Goal: Task Accomplishment & Management: Manage account settings

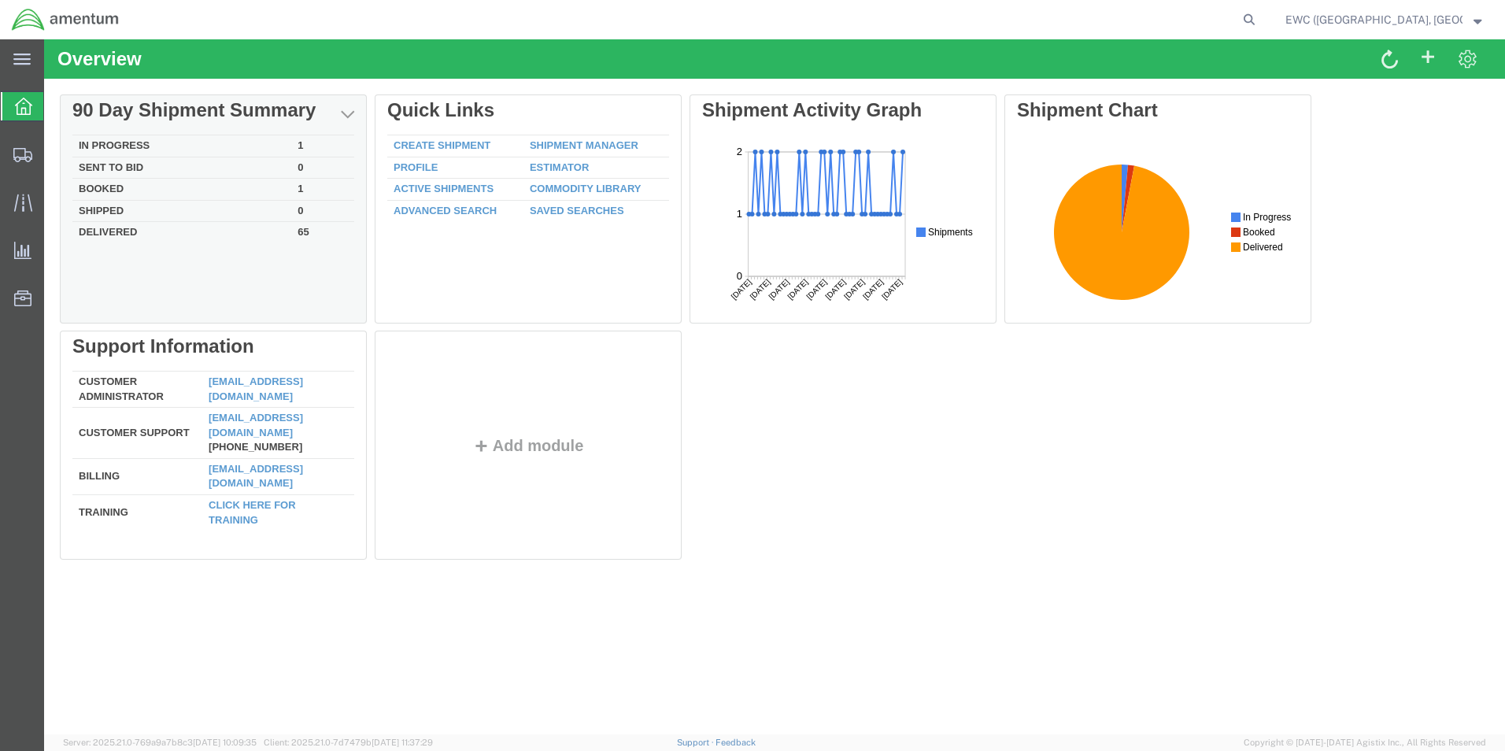
click at [105, 146] on td "In Progress" at bounding box center [181, 146] width 219 height 22
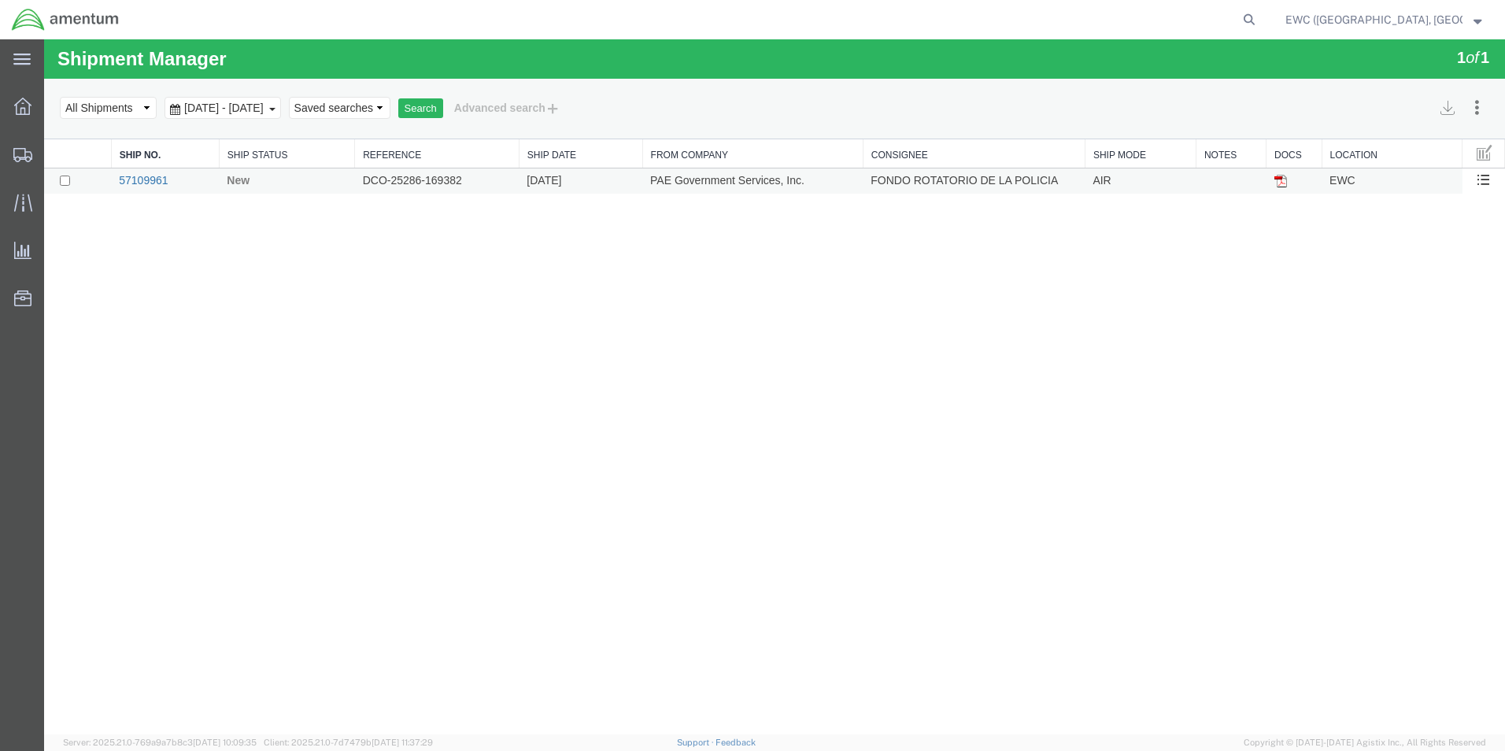
click at [161, 175] on link "57109961" at bounding box center [143, 180] width 49 height 13
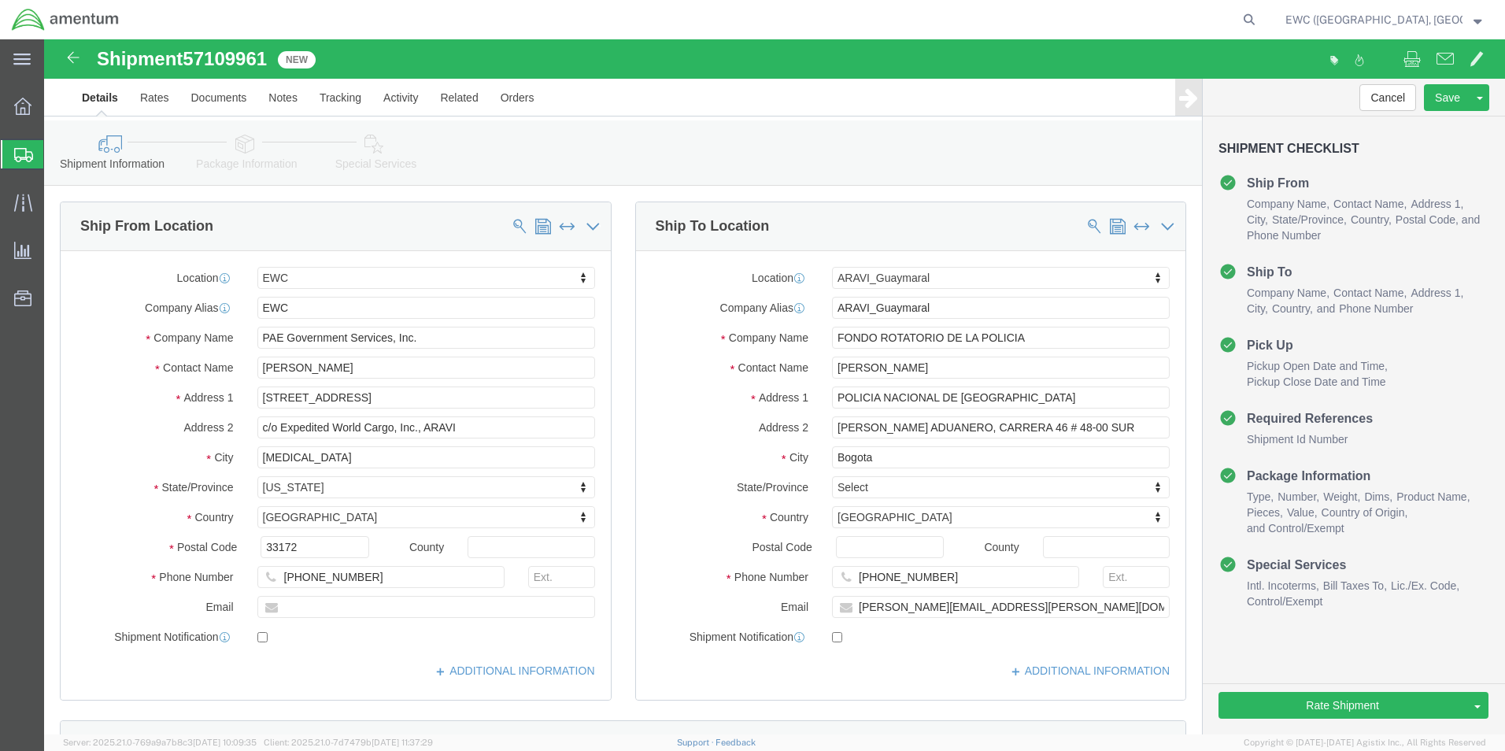
select select "60951"
select select "63333"
click input "Postal Code"
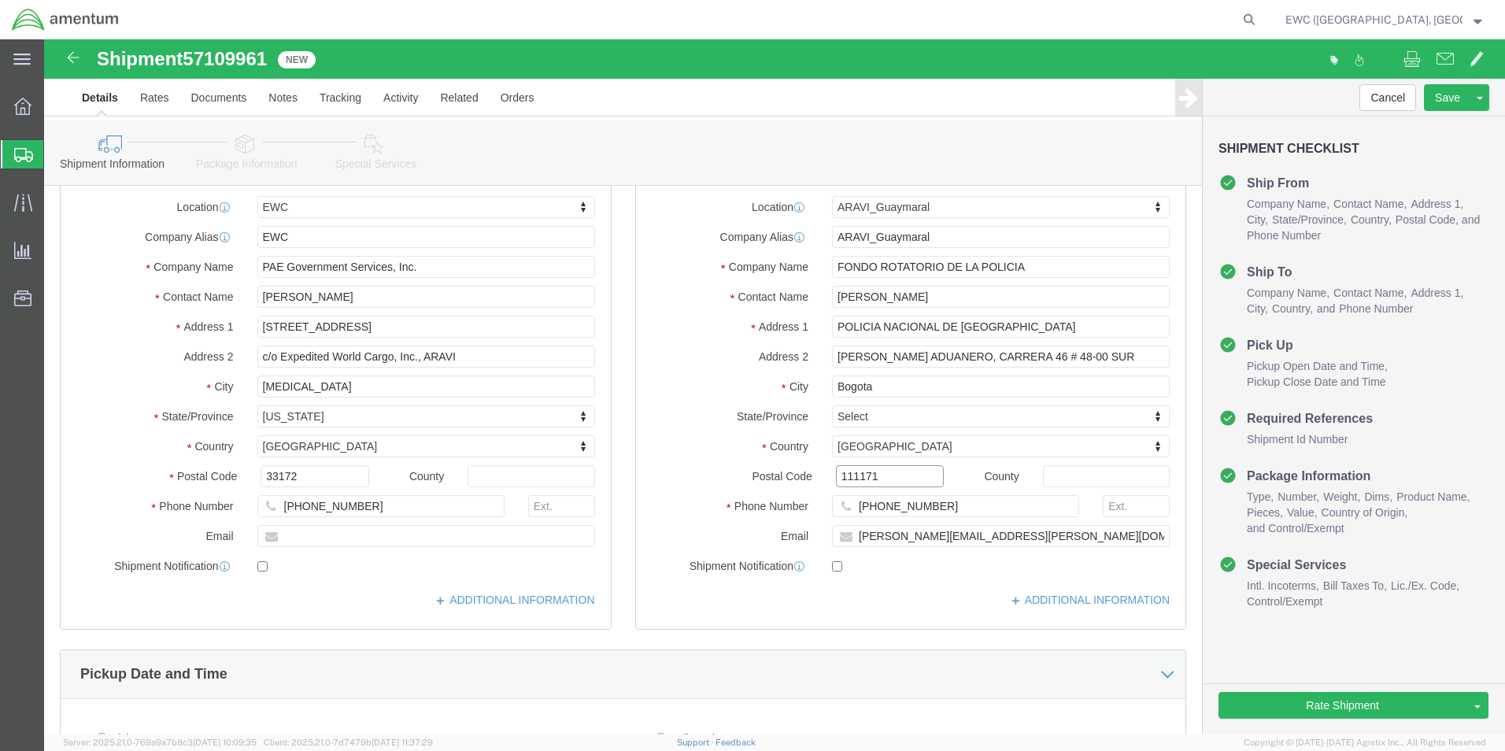
scroll to position [236, 0]
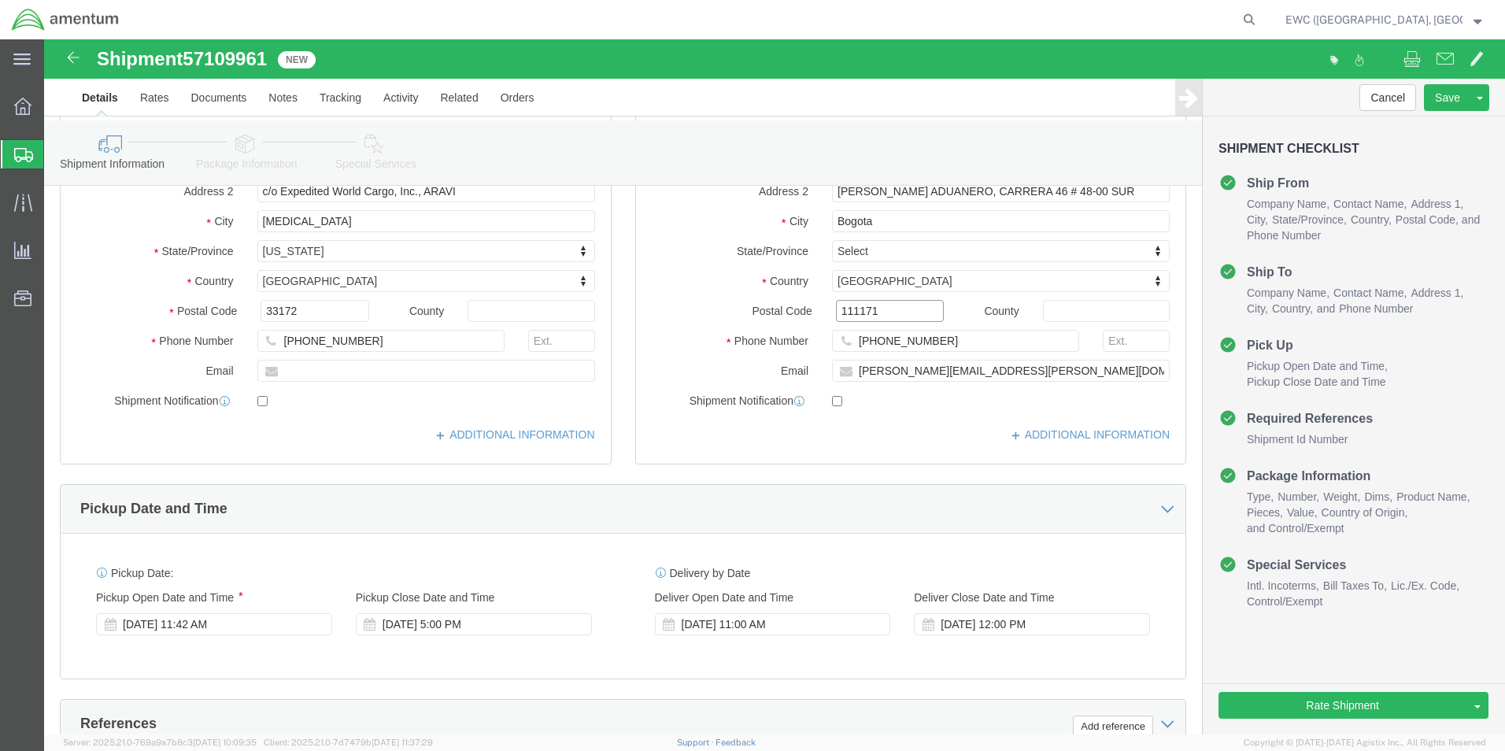
type input "111171"
select select
click div "Location [GEOGRAPHIC_DATA] My Profile Location [PHONE_NUMBER] [PHONE_NUMBER] [P…"
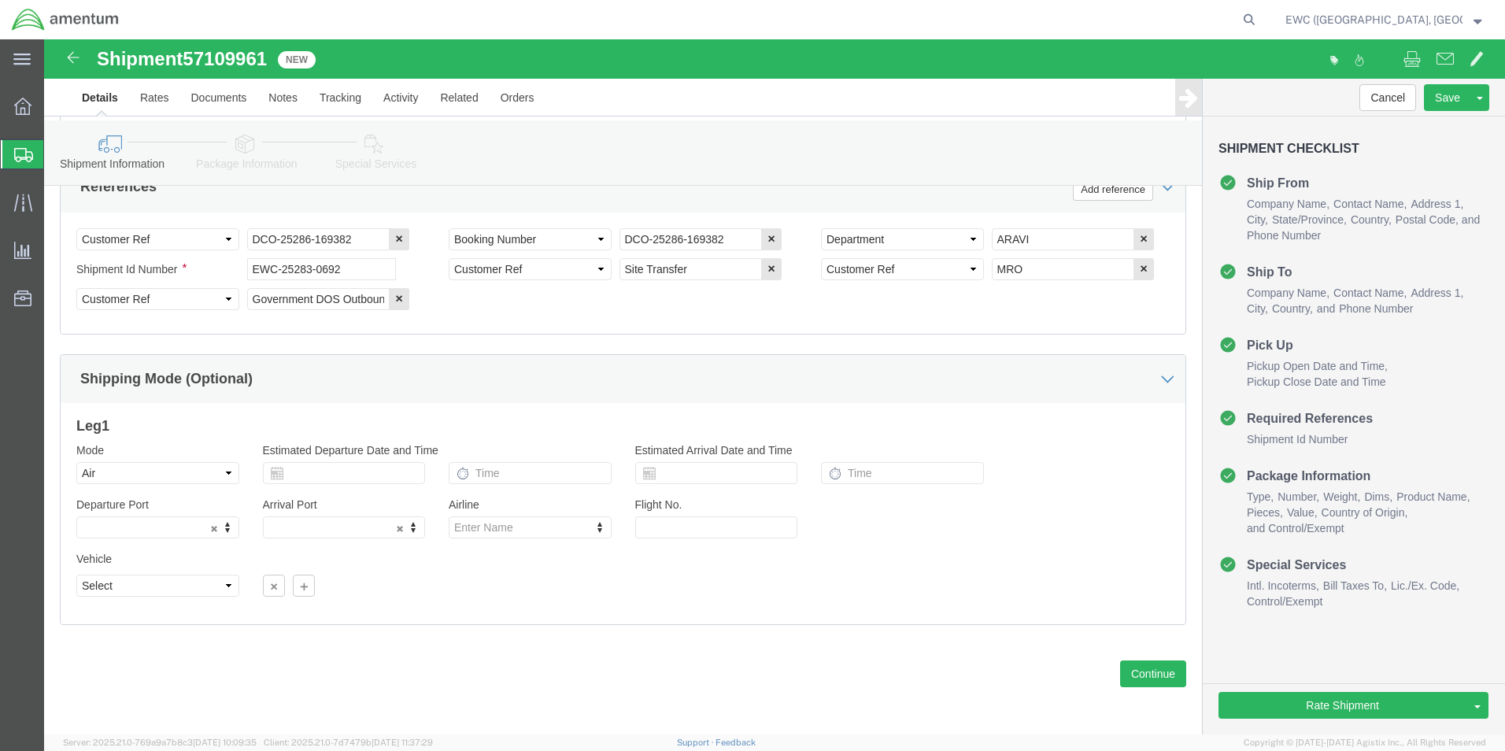
scroll to position [774, 0]
drag, startPoint x: 1097, startPoint y: 631, endPoint x: 1013, endPoint y: 714, distance: 118.0
click html "Shipment 57109961 New Details Rates Documents Notes Tracking Activity Related O…"
click button "Continue"
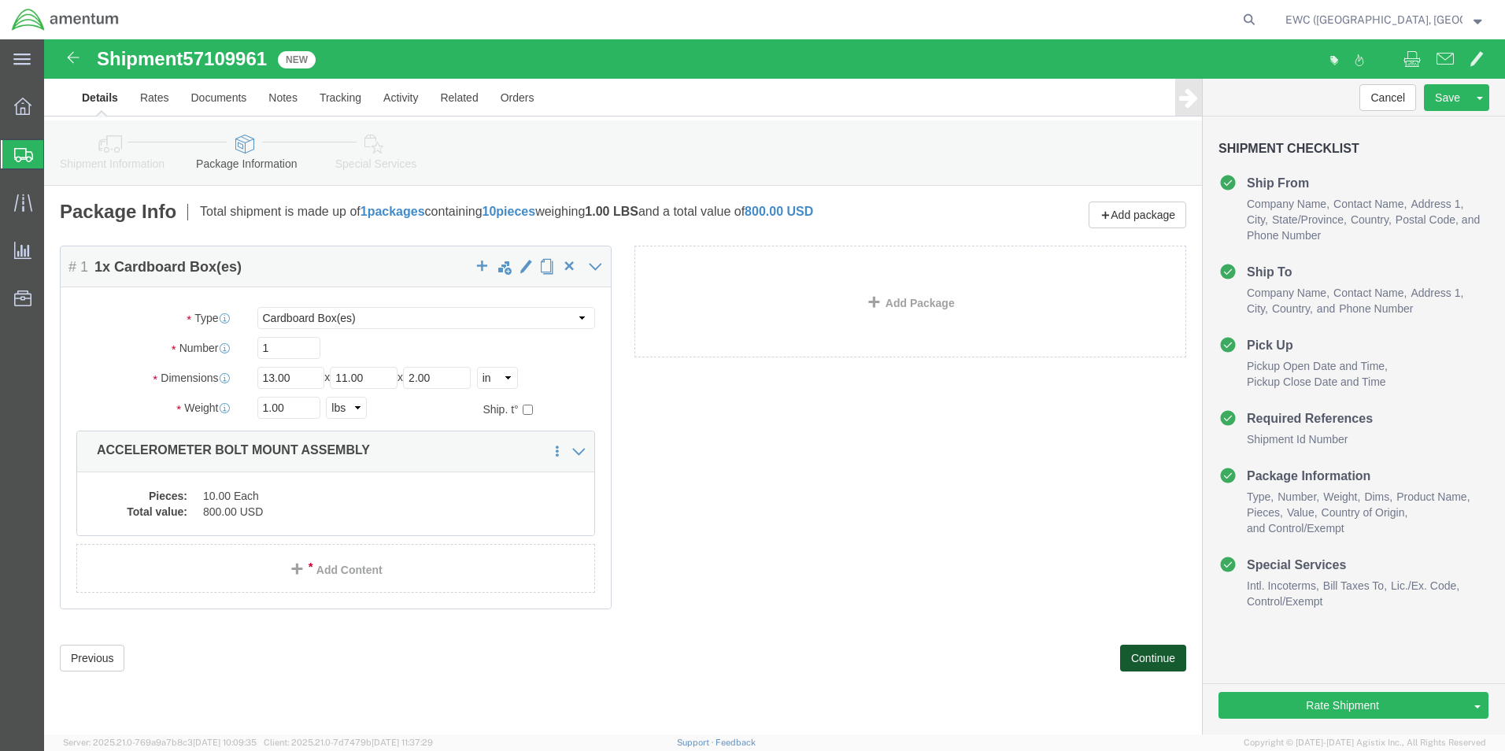
scroll to position [0, 0]
click button "Continue"
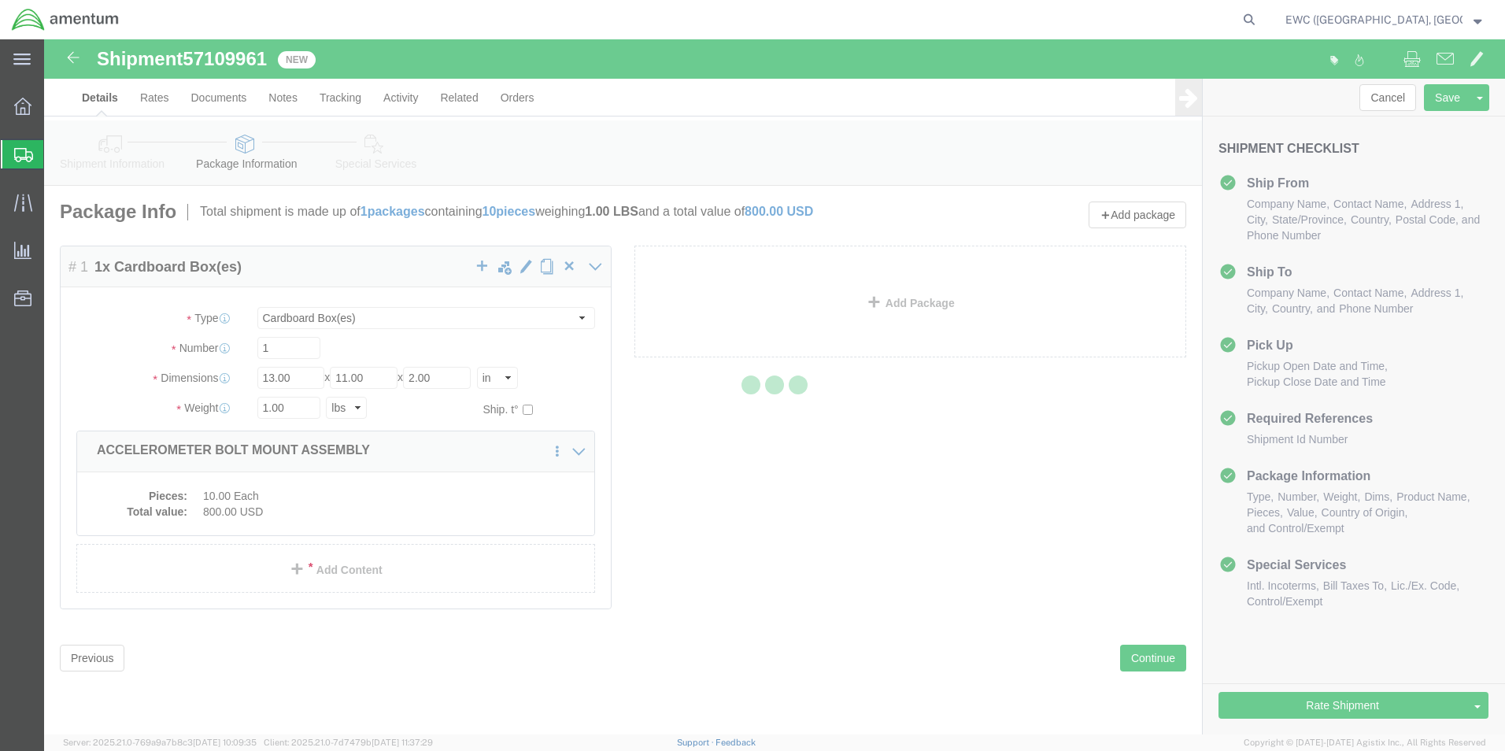
select select
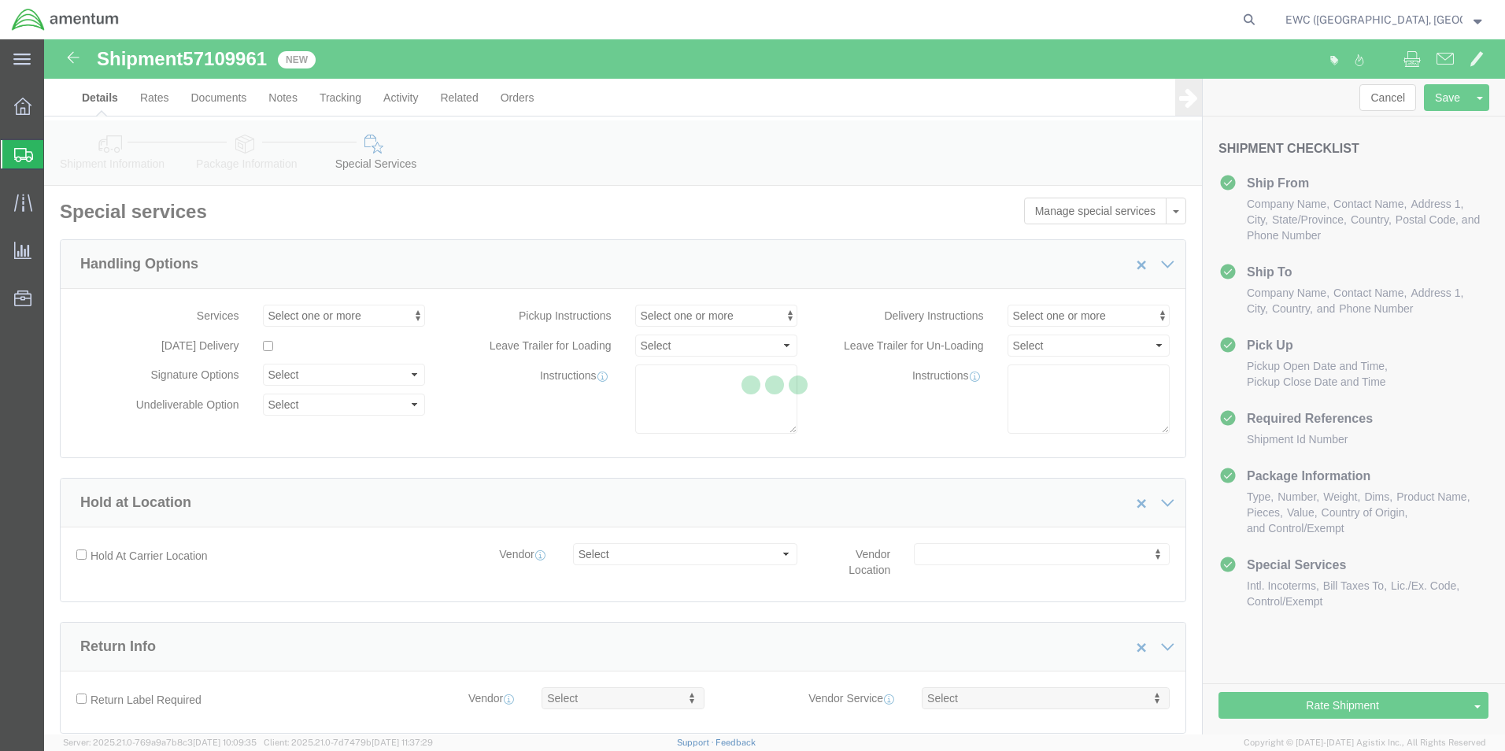
select select "DEPARTMENT"
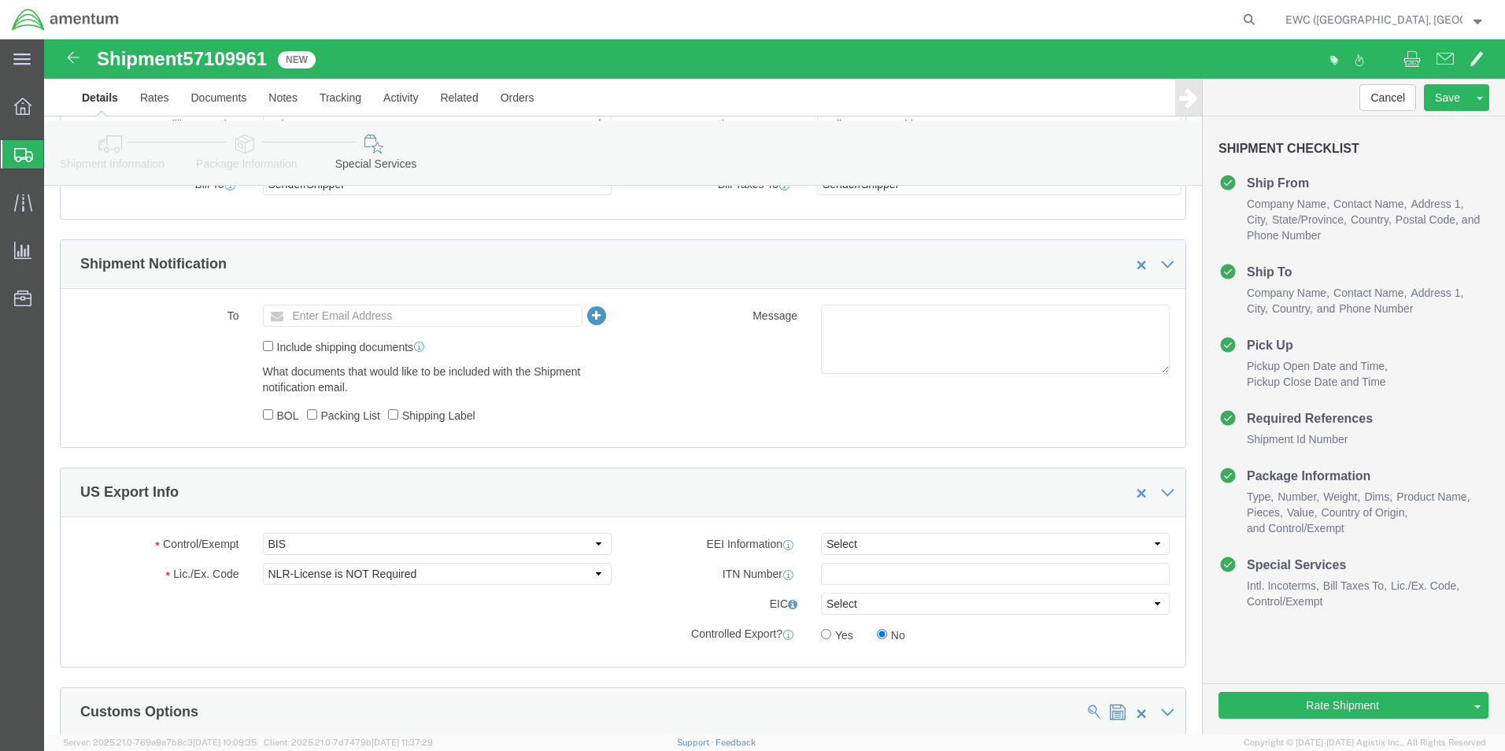
scroll to position [1023, 0]
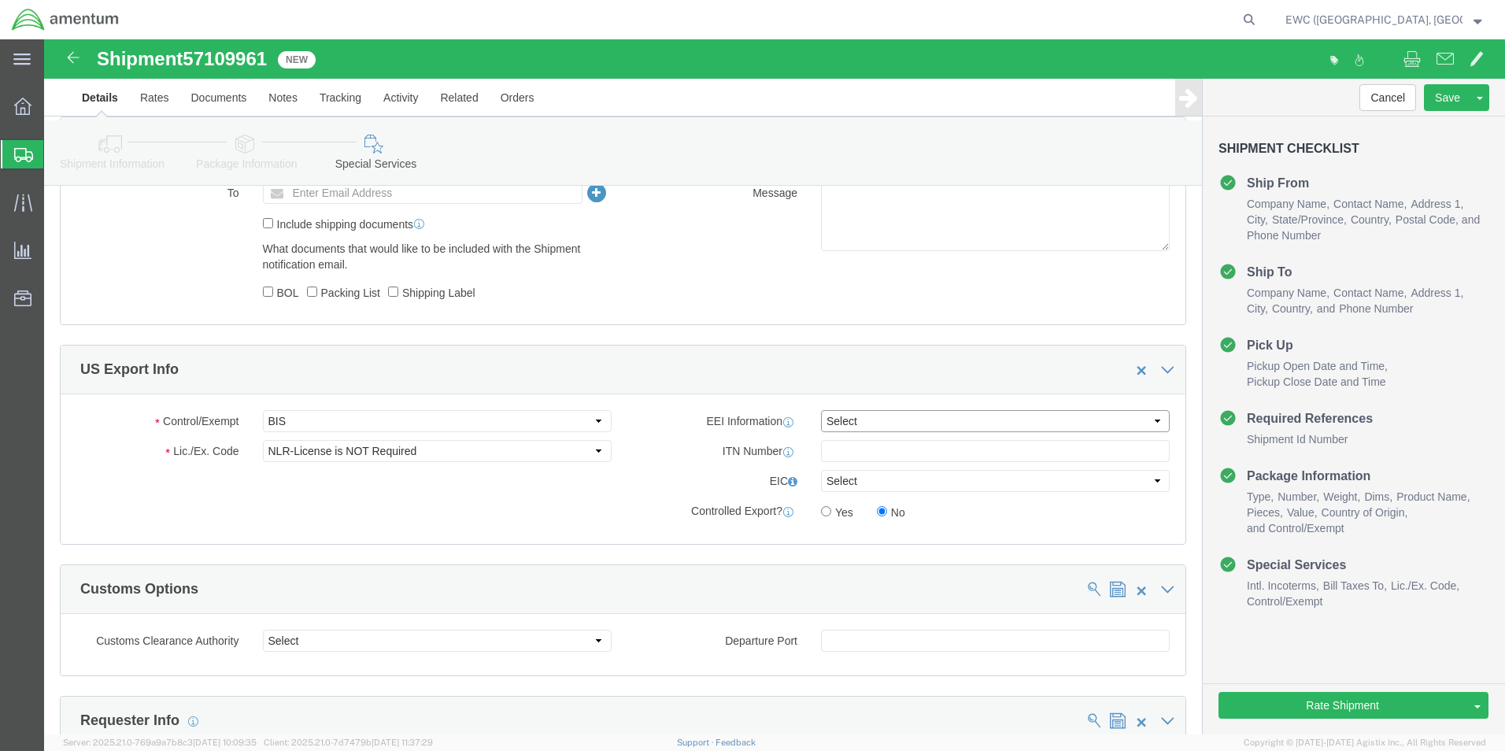
click select "Select AES-Direct EEI Carrier File EEI EEI Exempt"
select select "EXEM"
click select "Select AES-Direct EEI Carrier File EEI EEI Exempt"
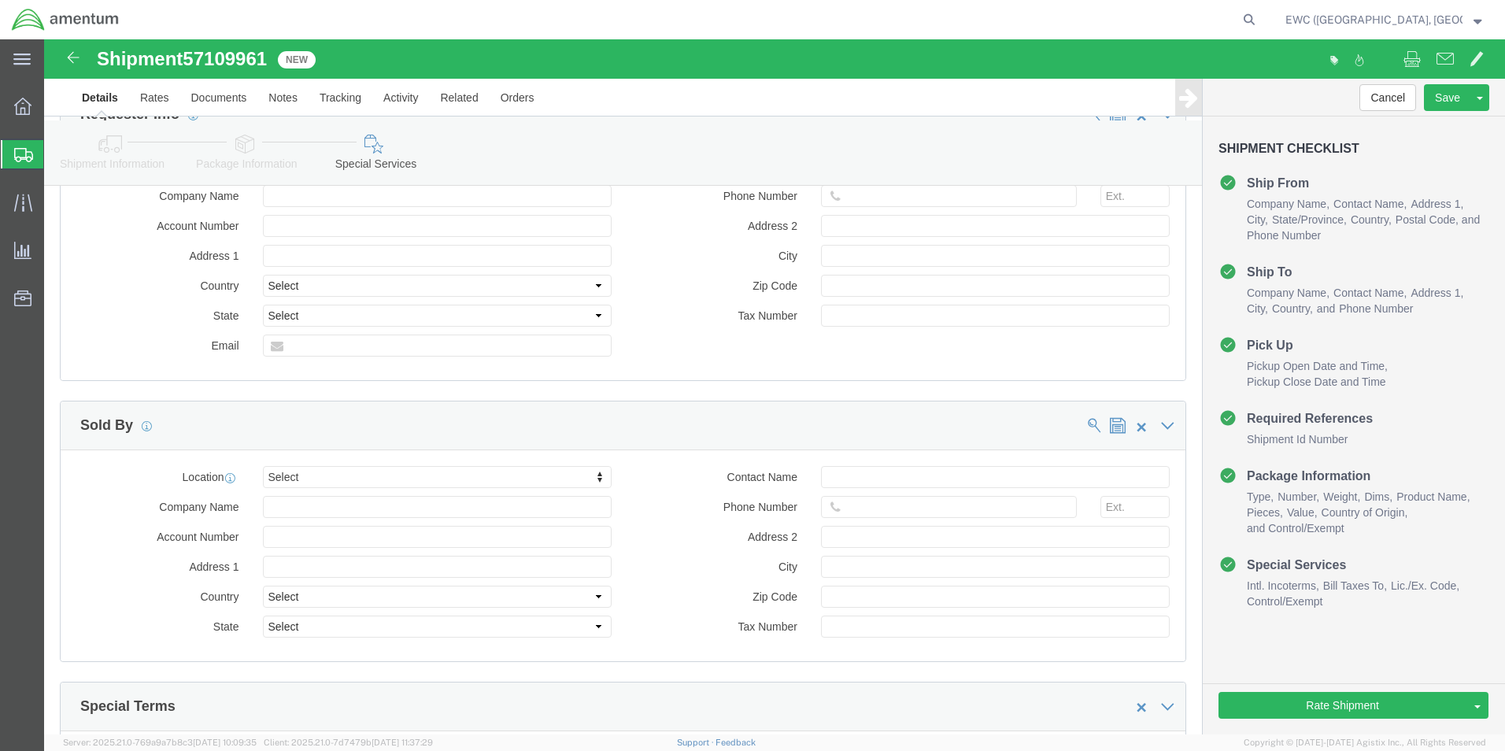
scroll to position [1653, 0]
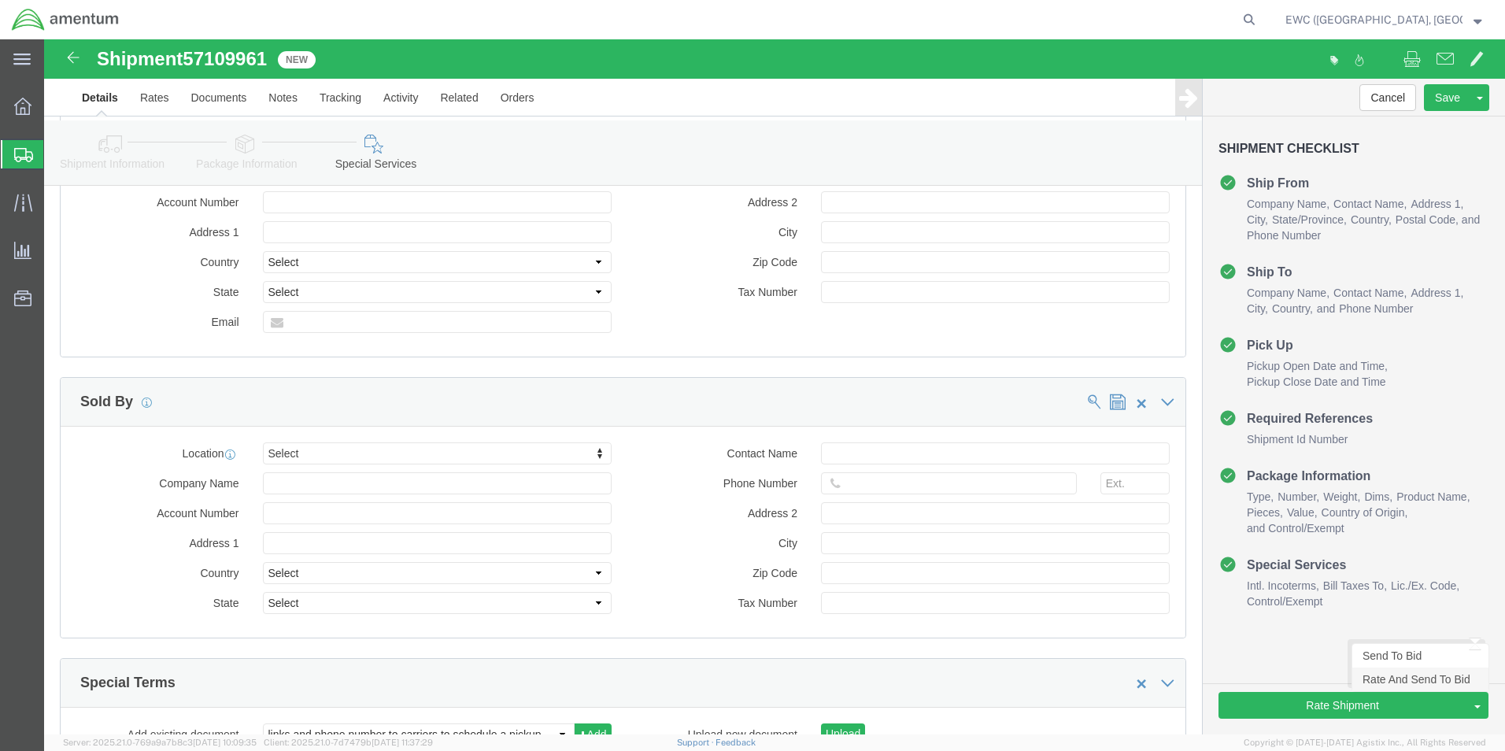
click link "Rate And Send To Bid"
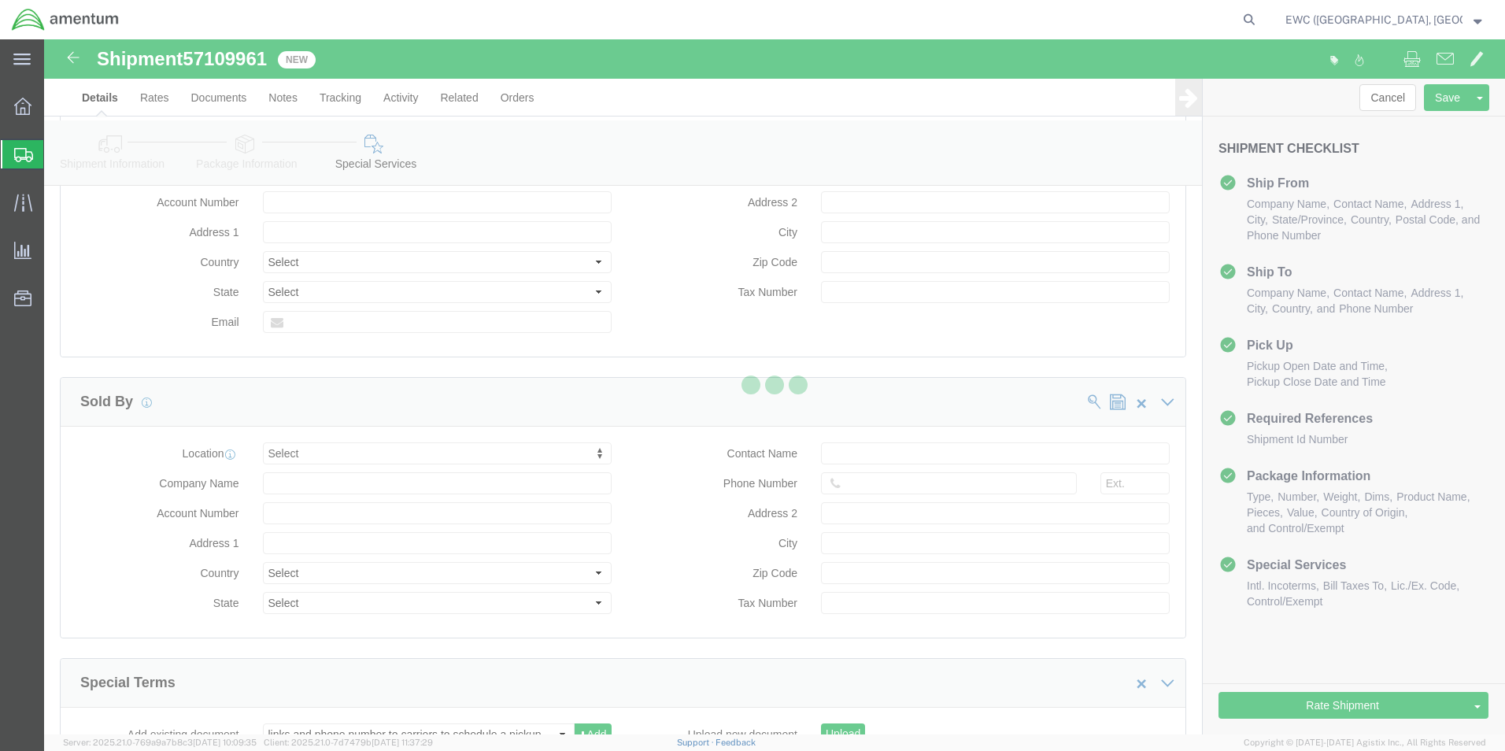
select select "AIR"
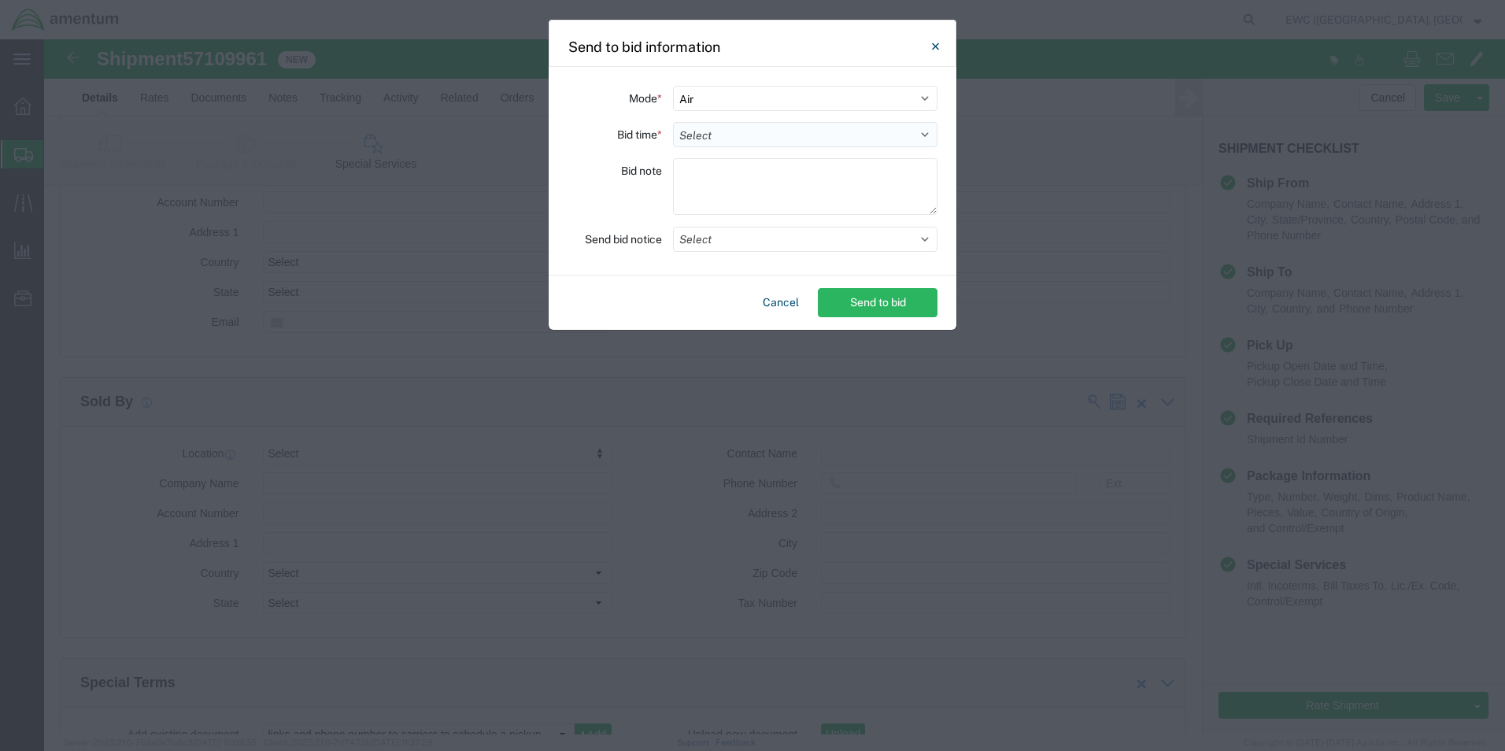
click at [741, 132] on select "Select 30 Min (Rush) 1 Hour (Rush) 2 Hours (Rush) 4 Hours (Rush) 8 Hours (Rush)…" at bounding box center [805, 134] width 264 height 25
select select "0.5"
click at [673, 122] on select "Select 30 Min (Rush) 1 Hour (Rush) 2 Hours (Rush) 4 Hours (Rush) 8 Hours (Rush)…" at bounding box center [805, 134] width 264 height 25
click at [713, 187] on textarea at bounding box center [805, 186] width 264 height 57
type textarea "ARAVI"
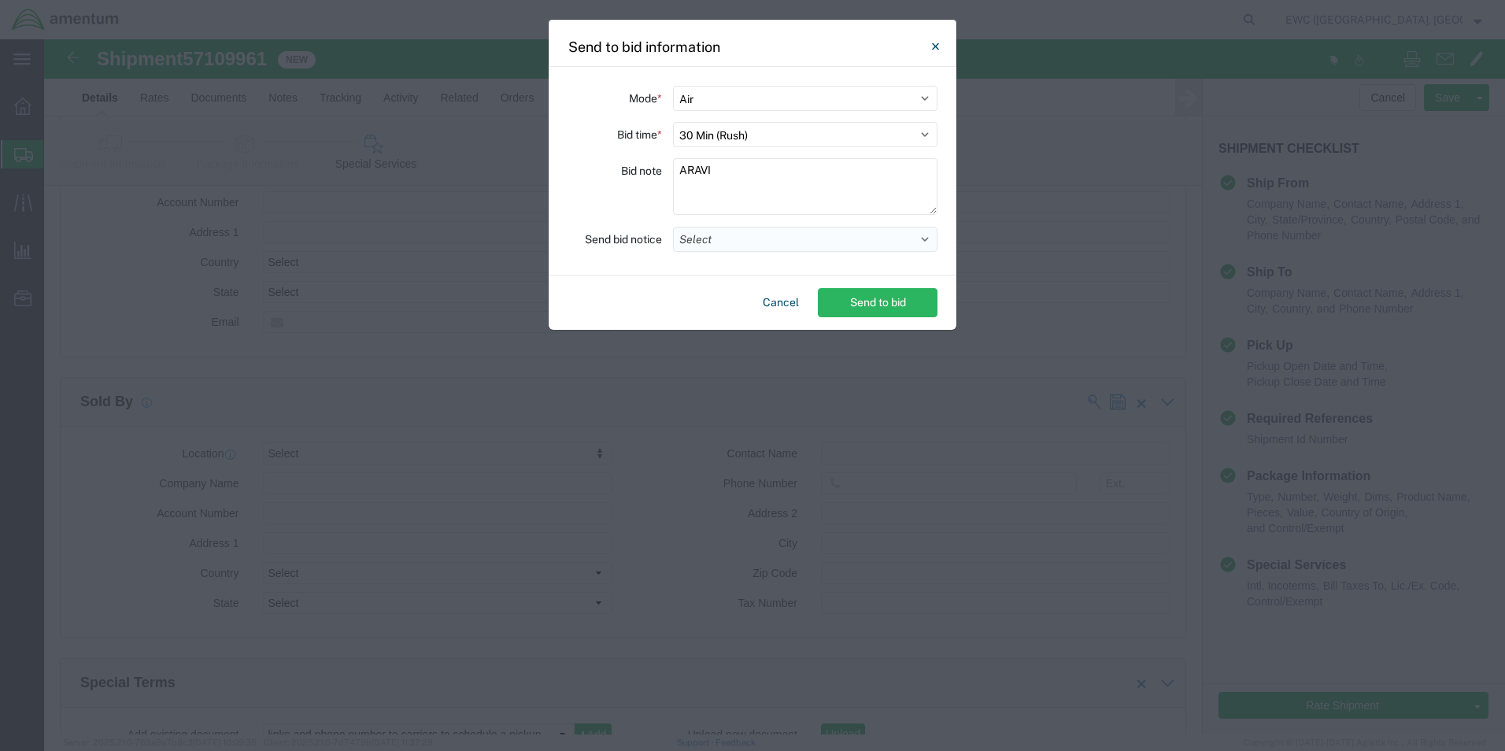
click at [726, 235] on button "Select" at bounding box center [805, 239] width 264 height 25
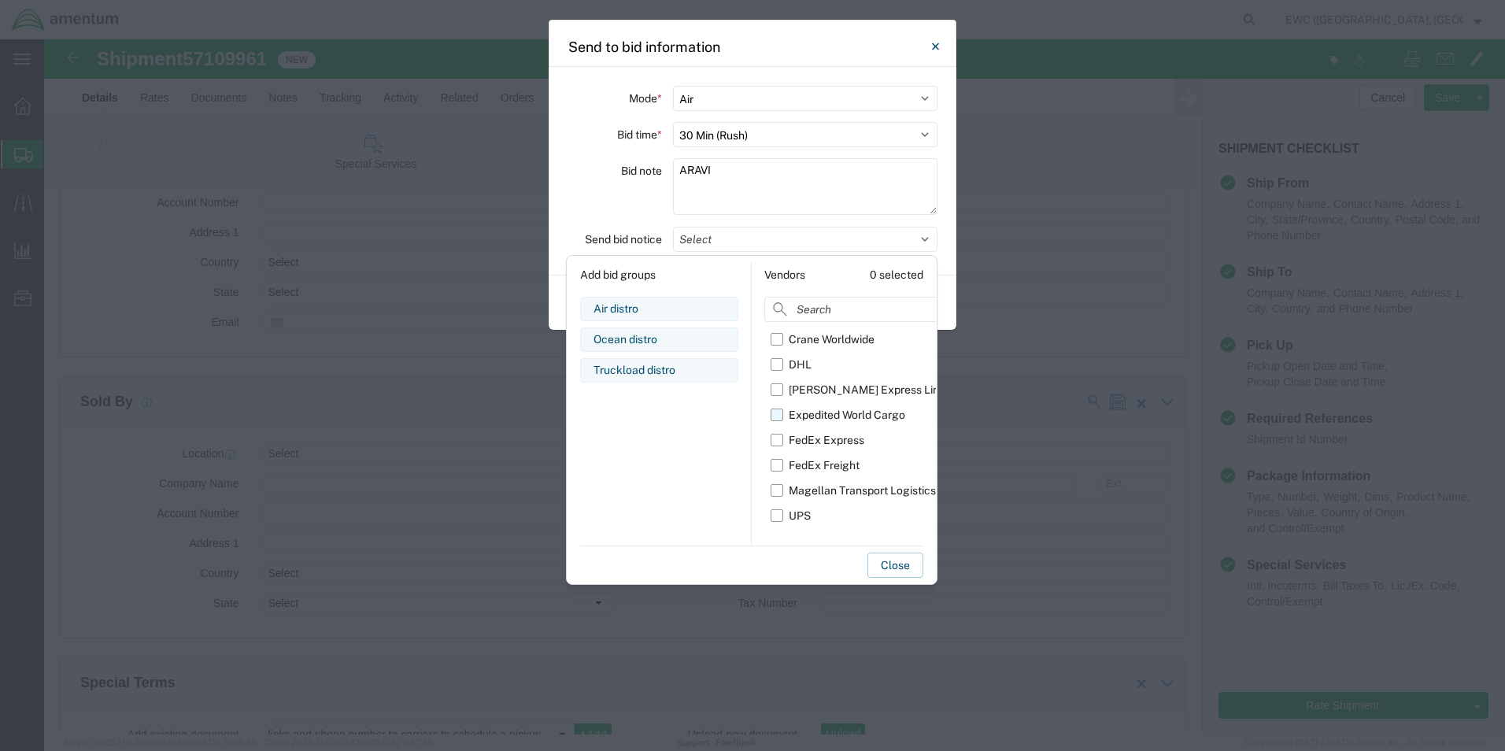
click at [795, 416] on div "Expedited World Cargo" at bounding box center [847, 415] width 116 height 17
click at [0, 0] on input "Expedited World Cargo" at bounding box center [0, 0] width 0 height 0
click at [887, 564] on button "Close" at bounding box center [895, 564] width 56 height 25
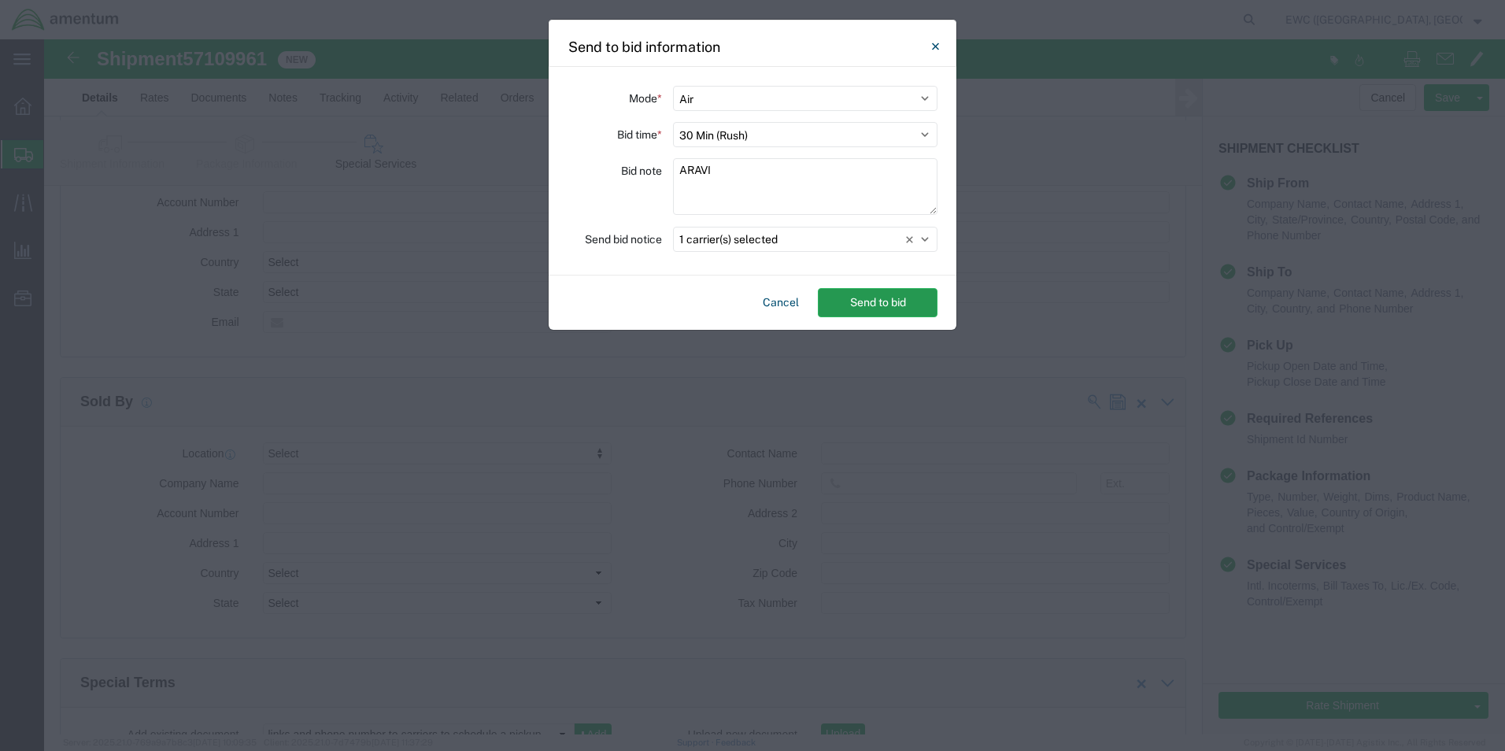
click at [870, 303] on button "Send to bid" at bounding box center [878, 302] width 120 height 29
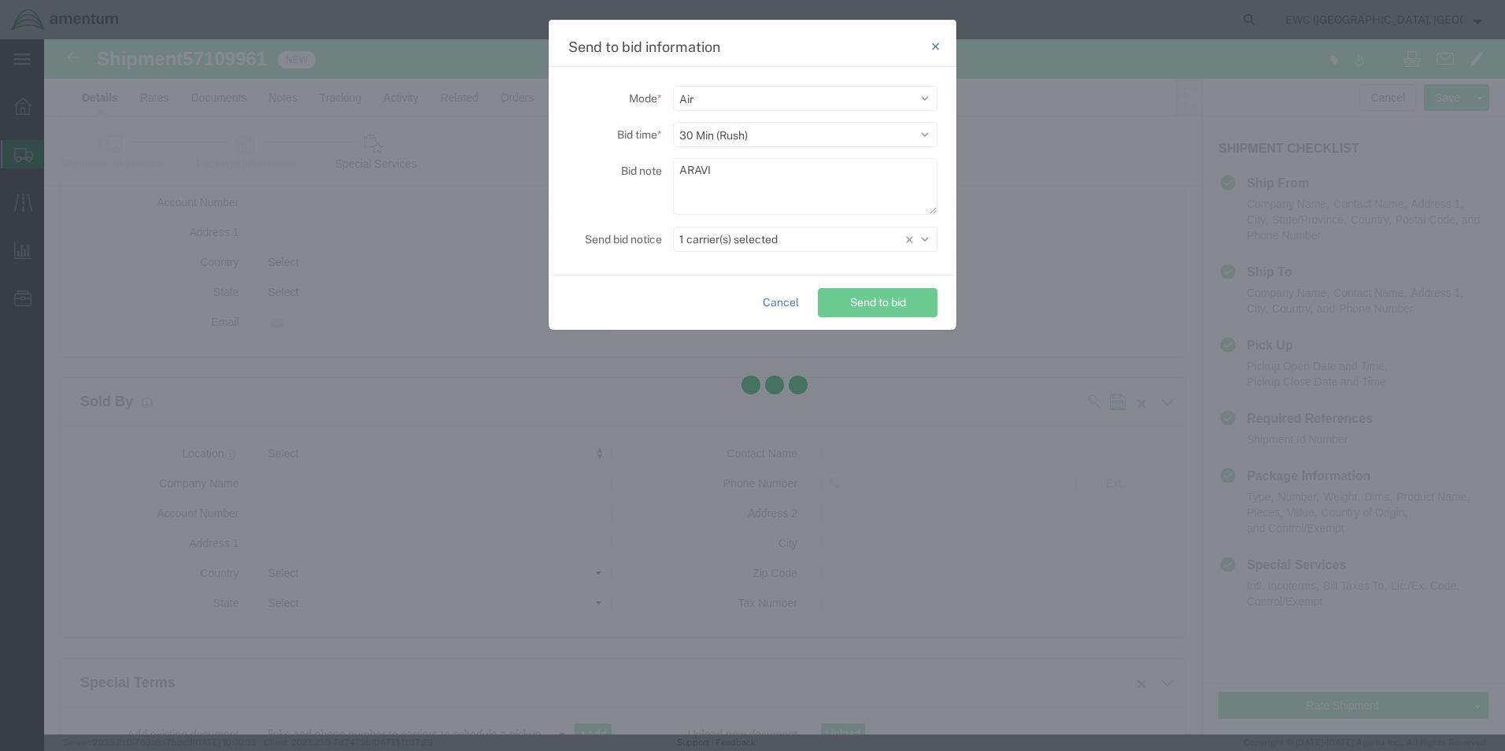
scroll to position [0, 0]
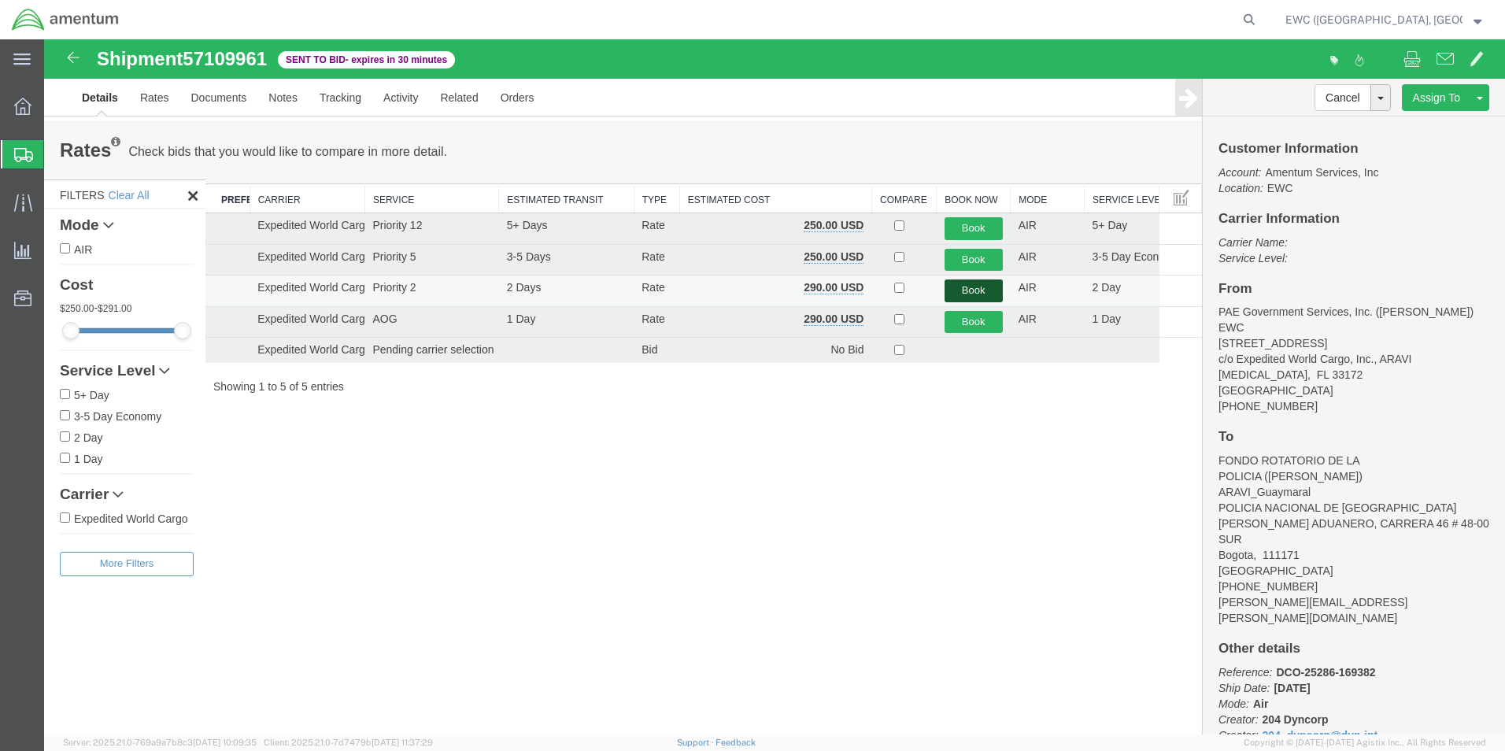
click at [963, 284] on button "Book" at bounding box center [973, 290] width 58 height 23
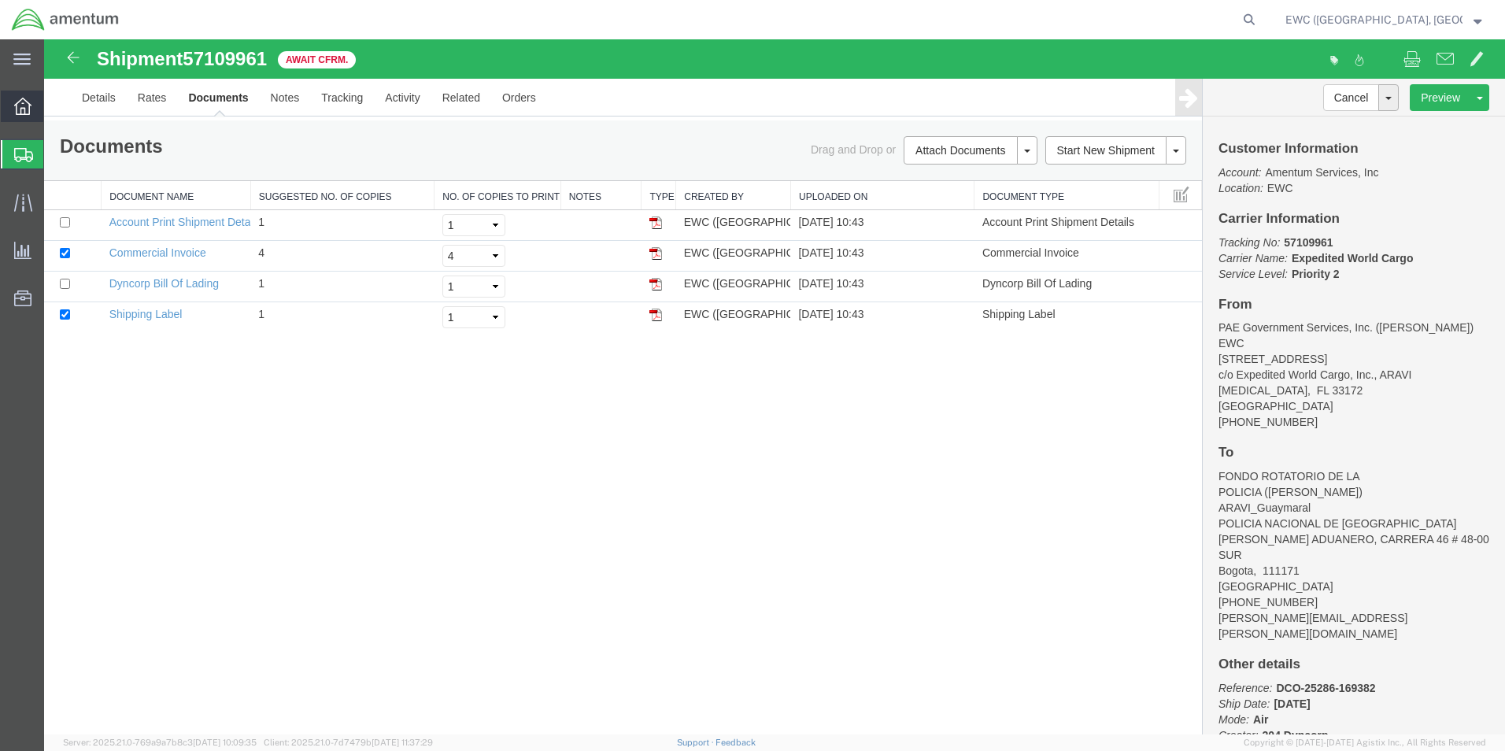
click at [21, 115] on div at bounding box center [23, 106] width 44 height 31
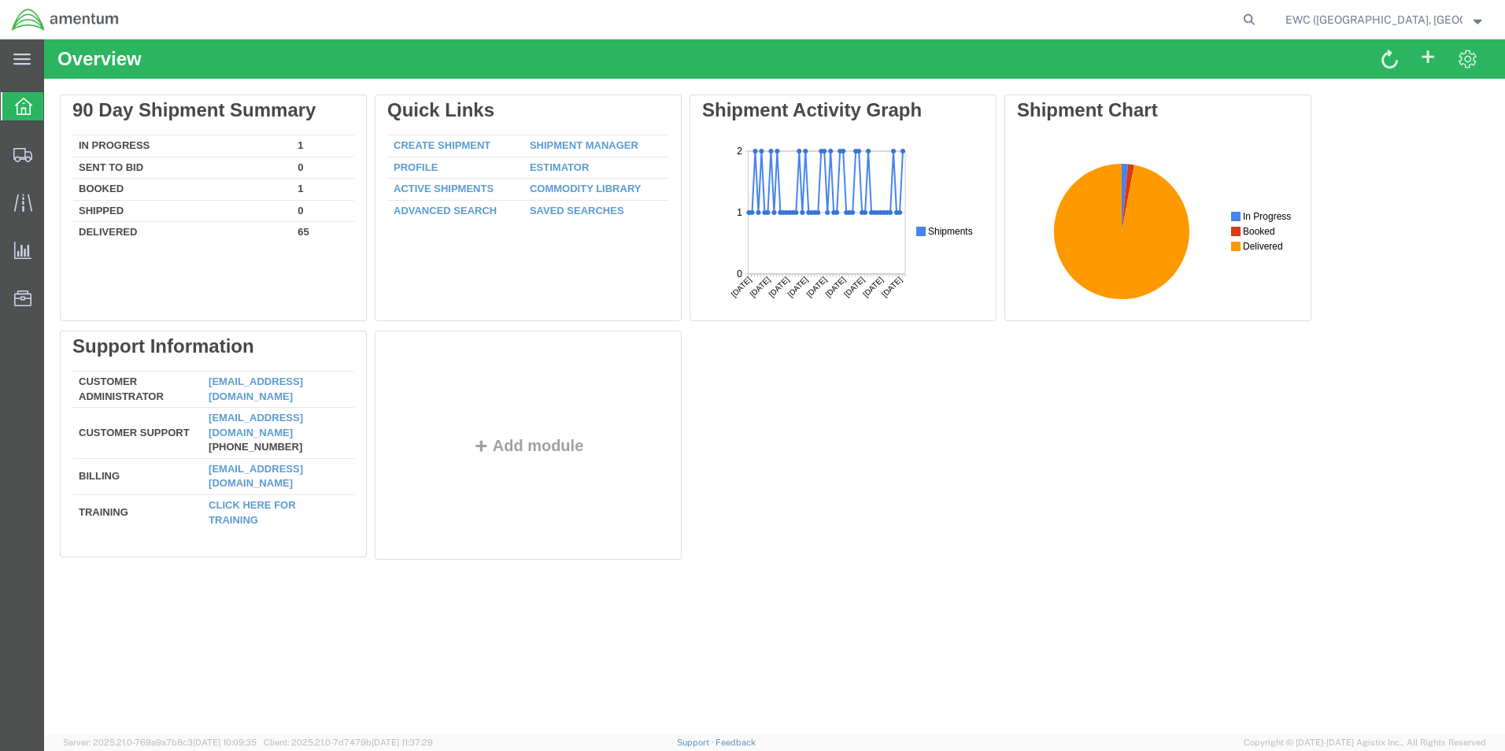
click at [1465, 24] on span "EWC ([GEOGRAPHIC_DATA], [GEOGRAPHIC_DATA]) ARAVI Program" at bounding box center [1383, 19] width 197 height 17
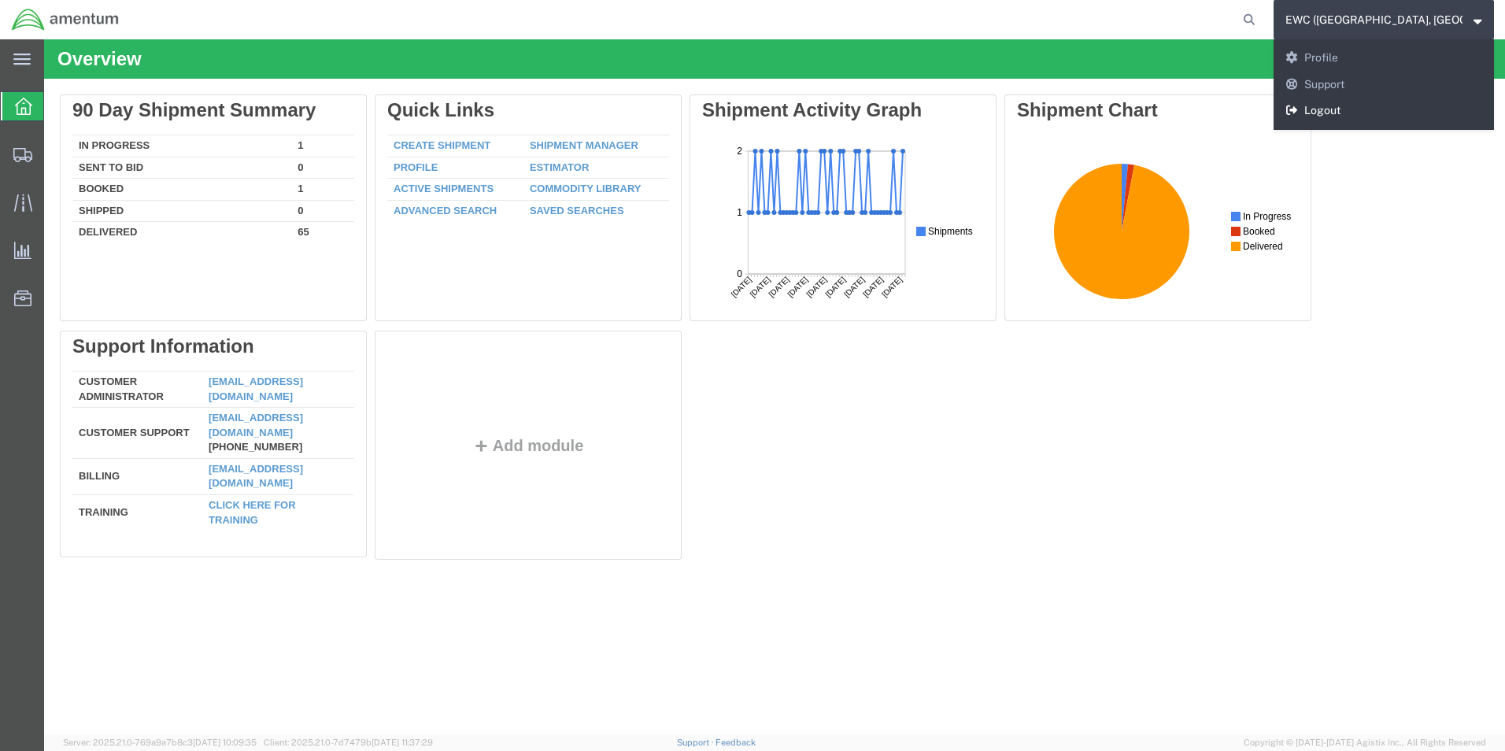
click at [1313, 109] on link "Logout" at bounding box center [1383, 111] width 220 height 27
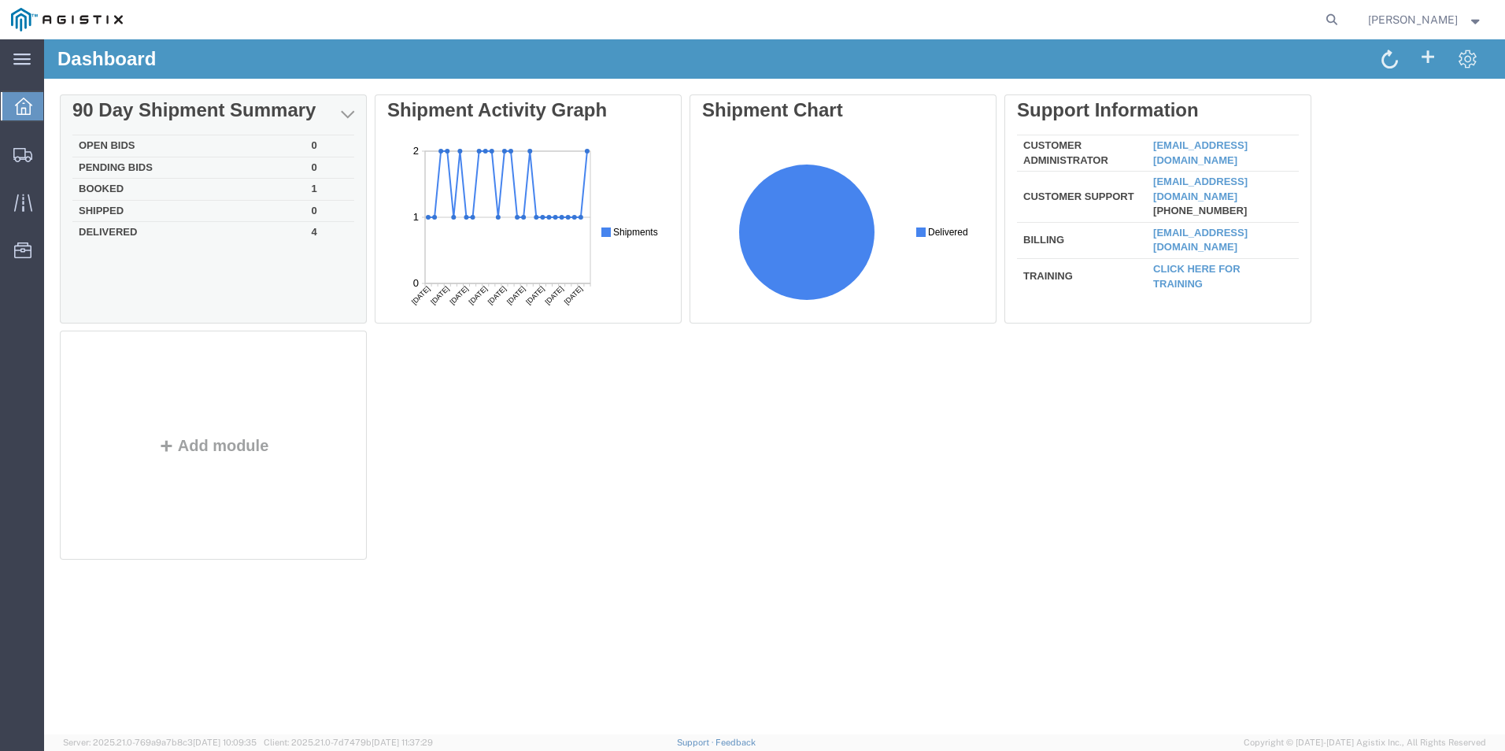
click at [95, 187] on td "Booked" at bounding box center [188, 190] width 233 height 22
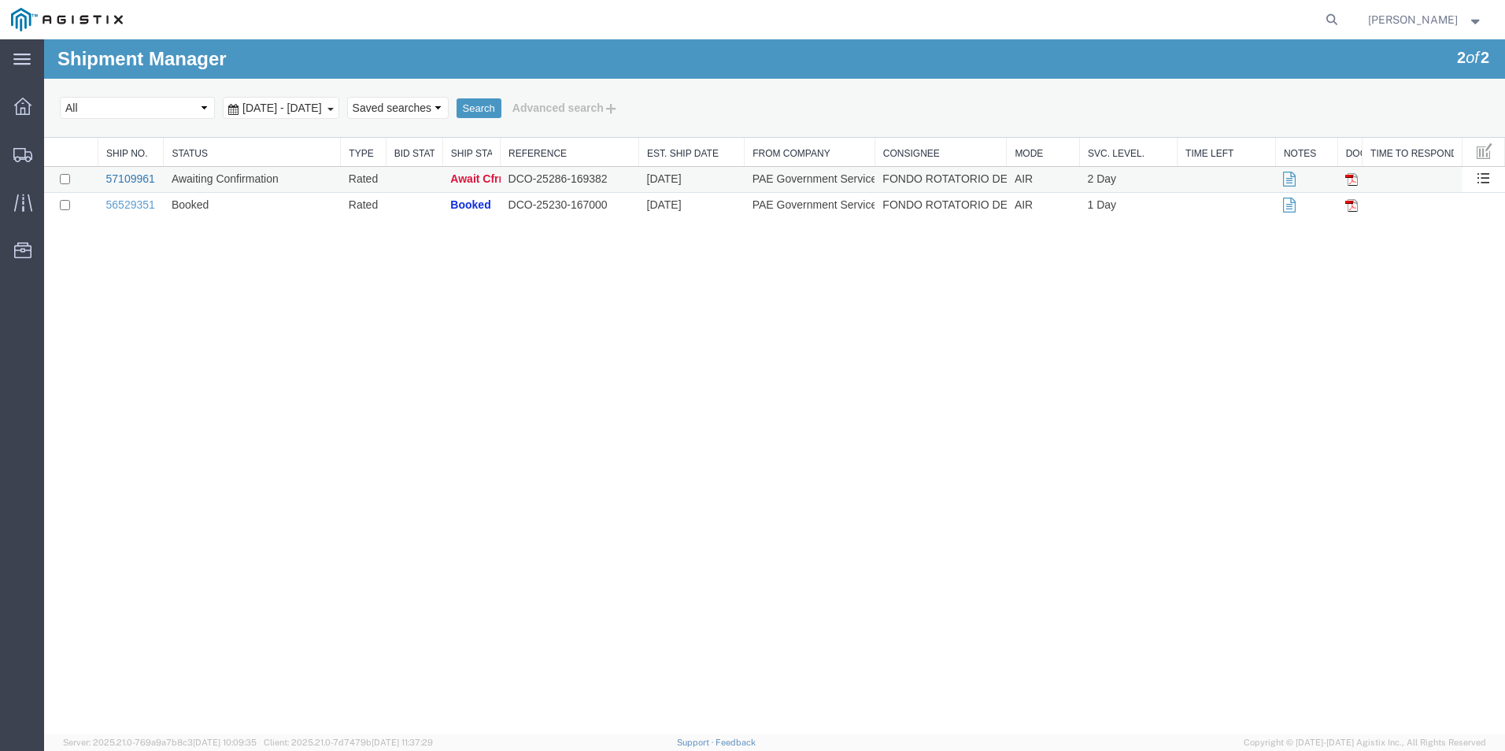
click at [126, 173] on link "57109961" at bounding box center [130, 178] width 49 height 13
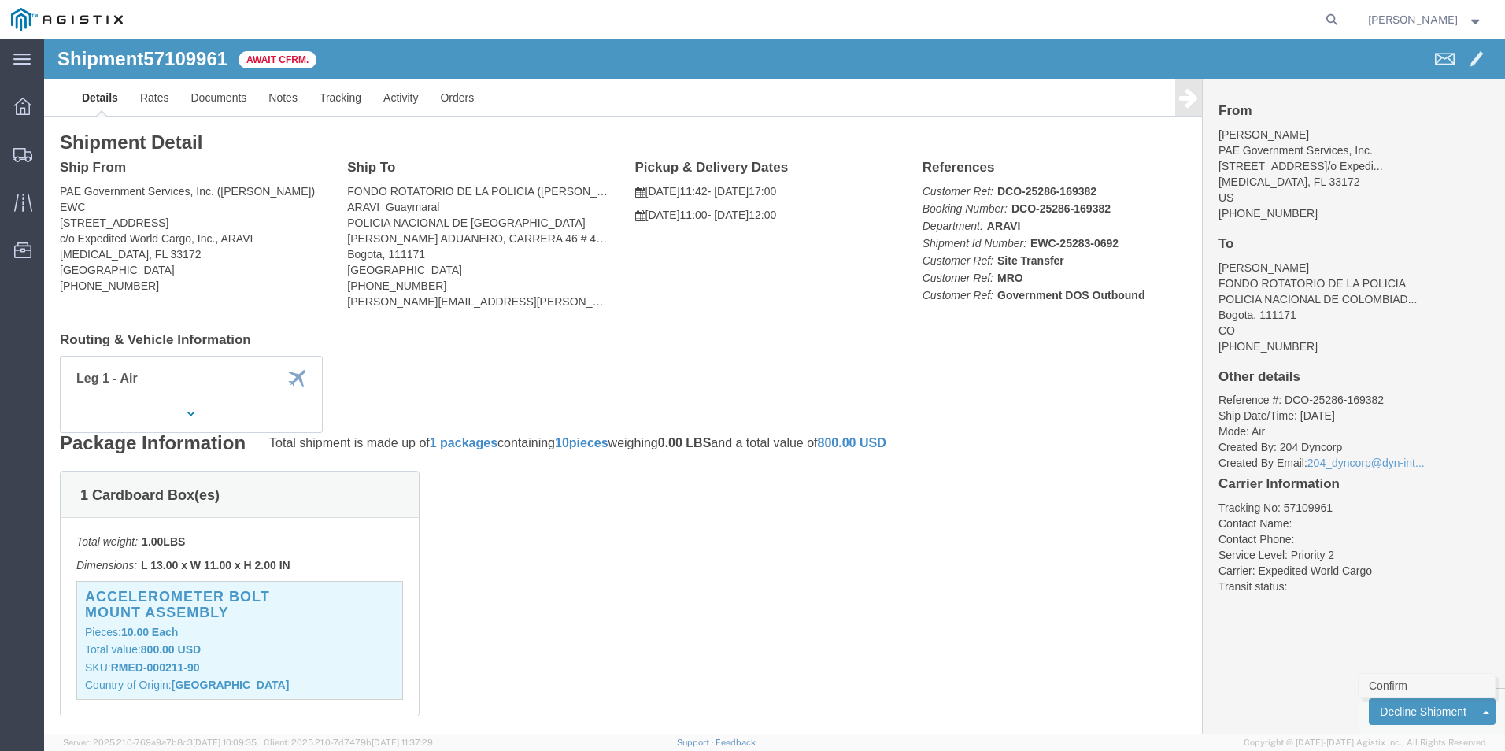
click link "Confirm"
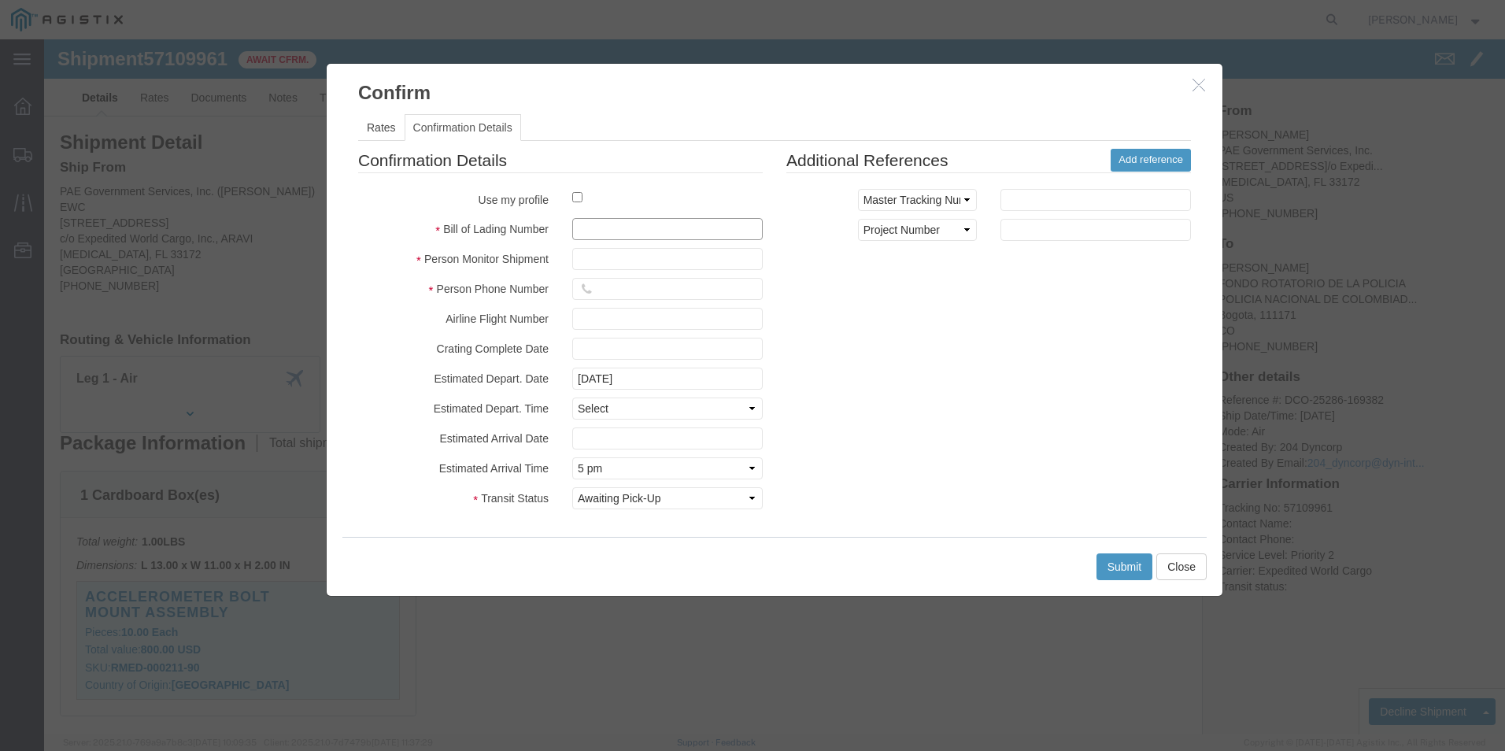
click input "text"
drag, startPoint x: 530, startPoint y: 188, endPoint x: 578, endPoint y: 192, distance: 48.2
click input "406-03347201"
type input "406-03347201"
click input "text"
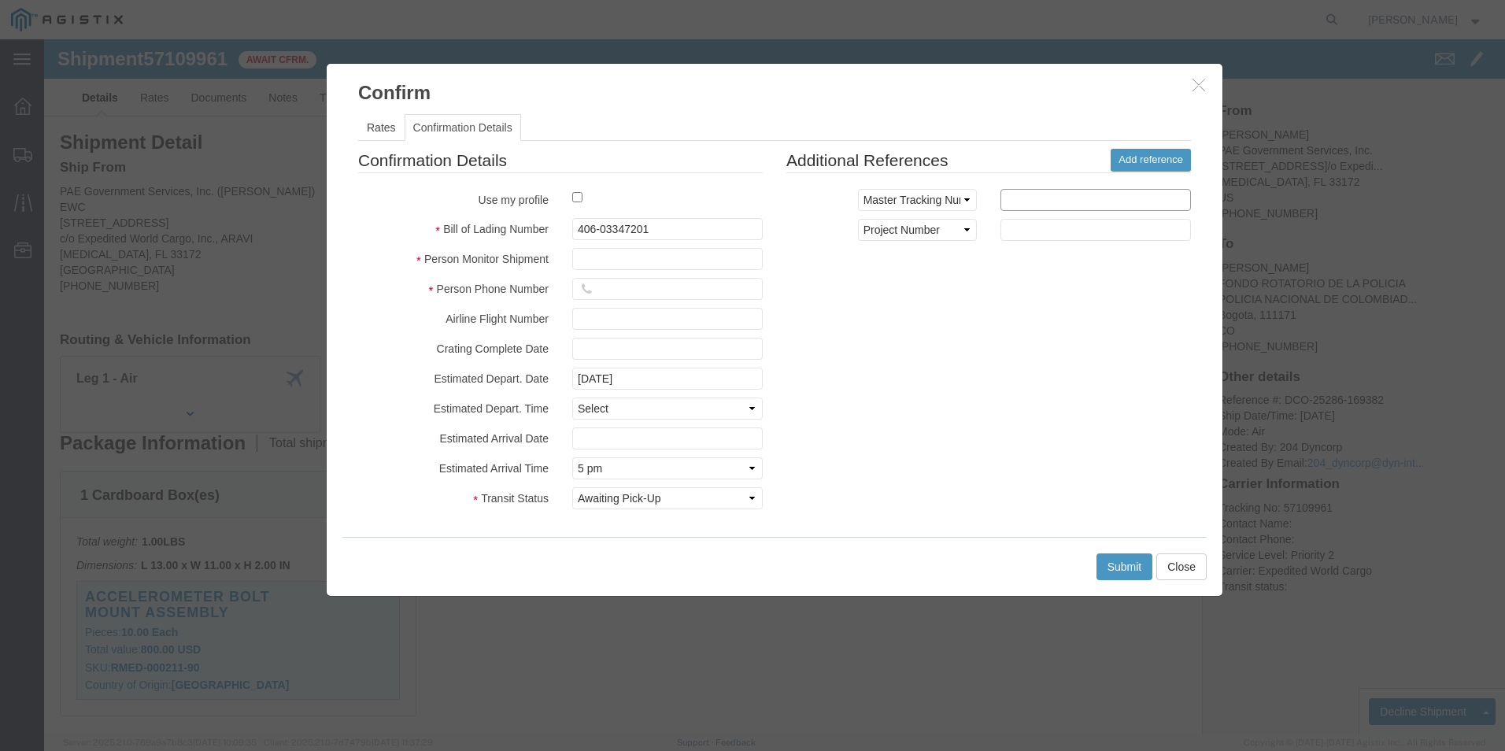
paste input "406-03347201"
type input "406-03347201"
click input "text"
type input "[PERSON_NAME]"
type input "3053925085"
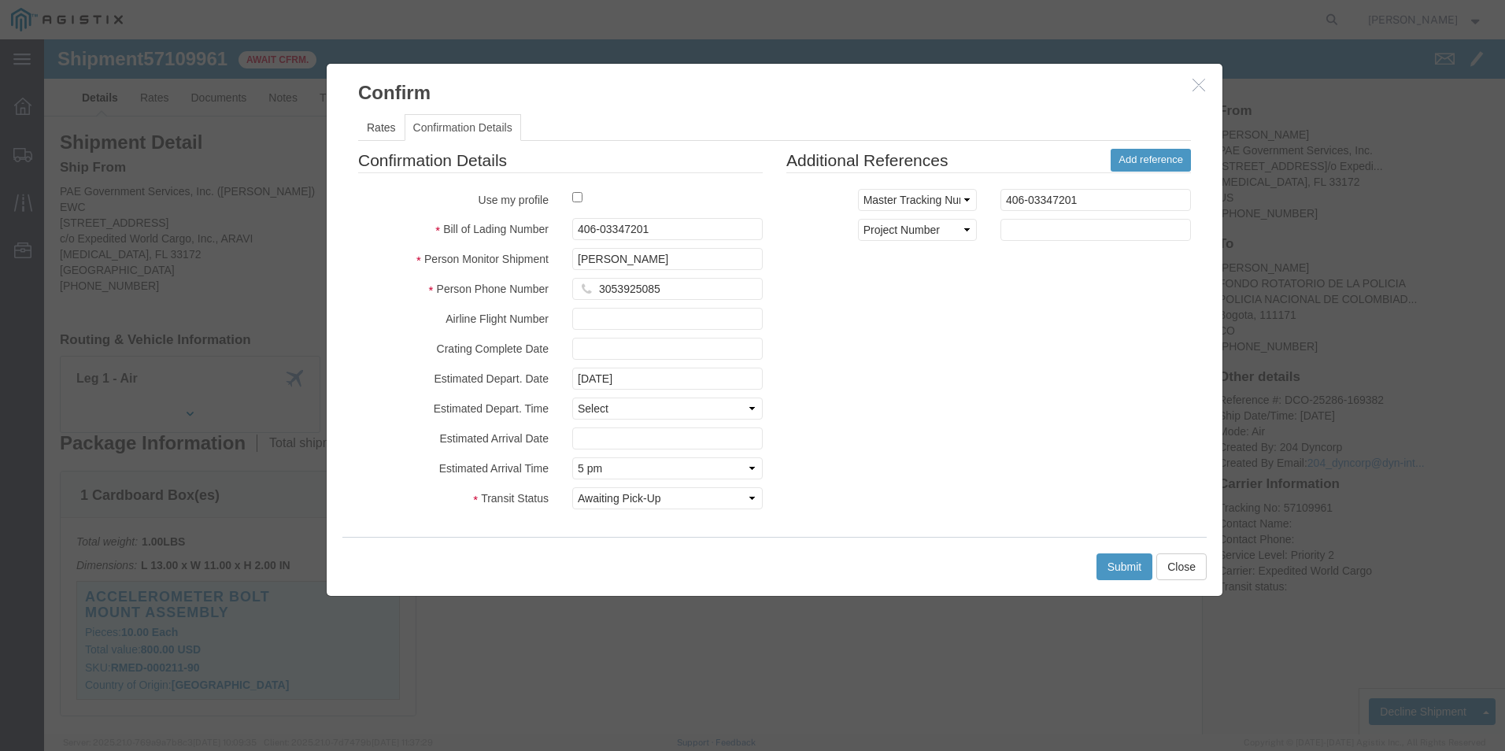
click div "Confirmation Details Use my profile Bill of Lading Number 406-03347201 Person M…"
drag, startPoint x: 694, startPoint y: 432, endPoint x: 677, endPoint y: 430, distance: 17.5
click select "Select Midnight 1 am 2 am 3 am 4 am 5 am 6 am 7 am 8 am 9 am 10 am 11 am 12 Noo…"
select select
click select "Select Midnight 1 am 2 am 3 am 4 am 5 am 6 am 7 am 8 am 9 am 10 am 11 am 12 Noo…"
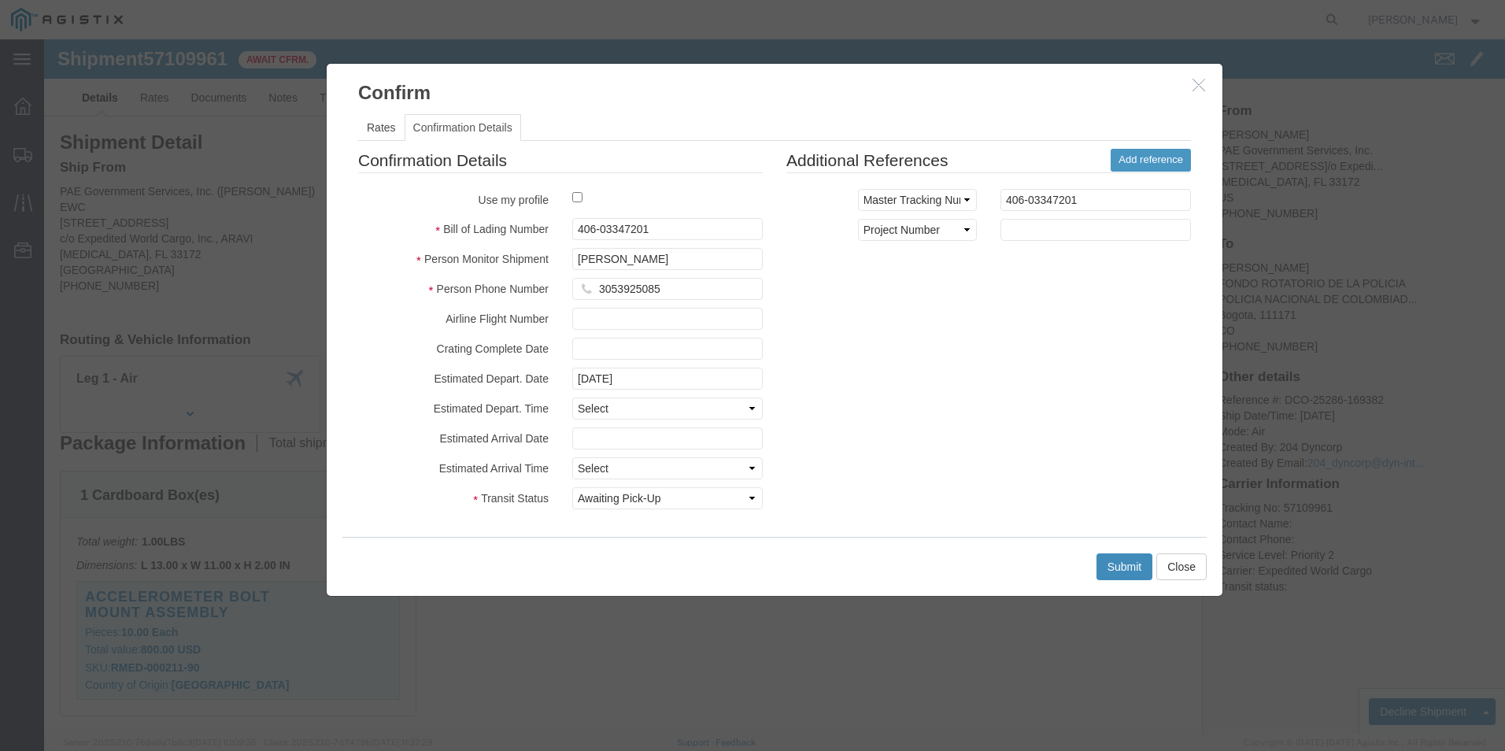
click button "Submit"
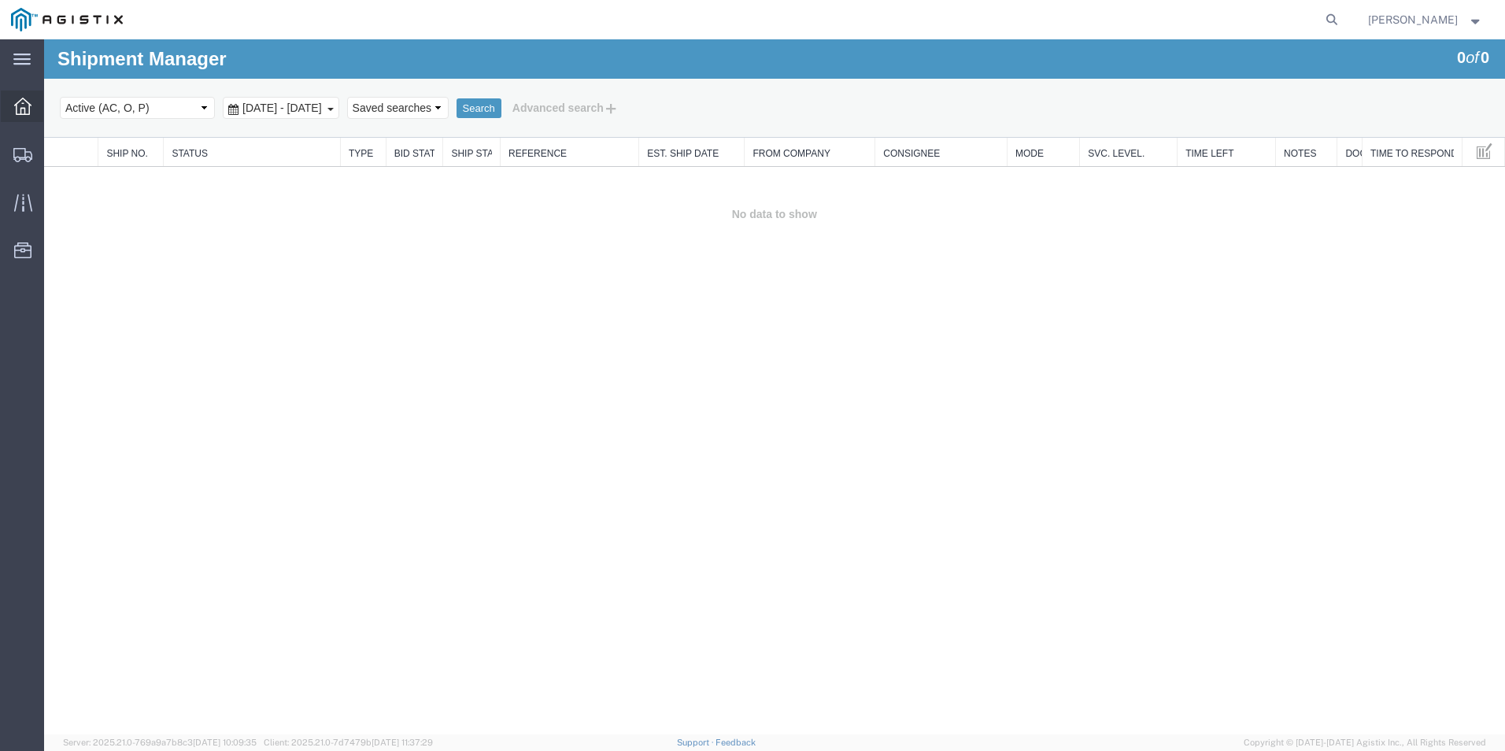
click at [27, 106] on icon at bounding box center [22, 106] width 17 height 17
